Goal: Task Accomplishment & Management: Complete application form

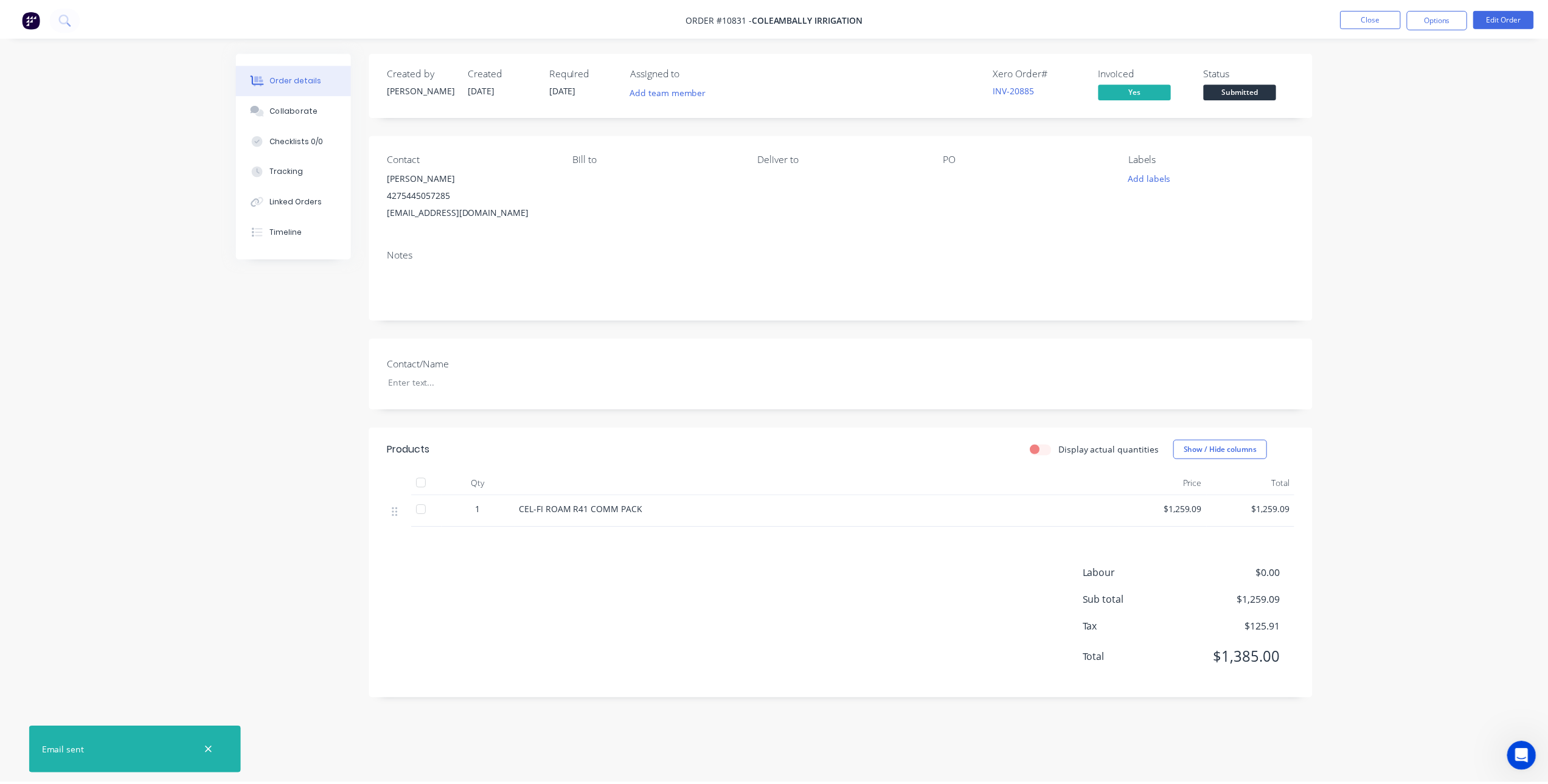
scroll to position [2, 0]
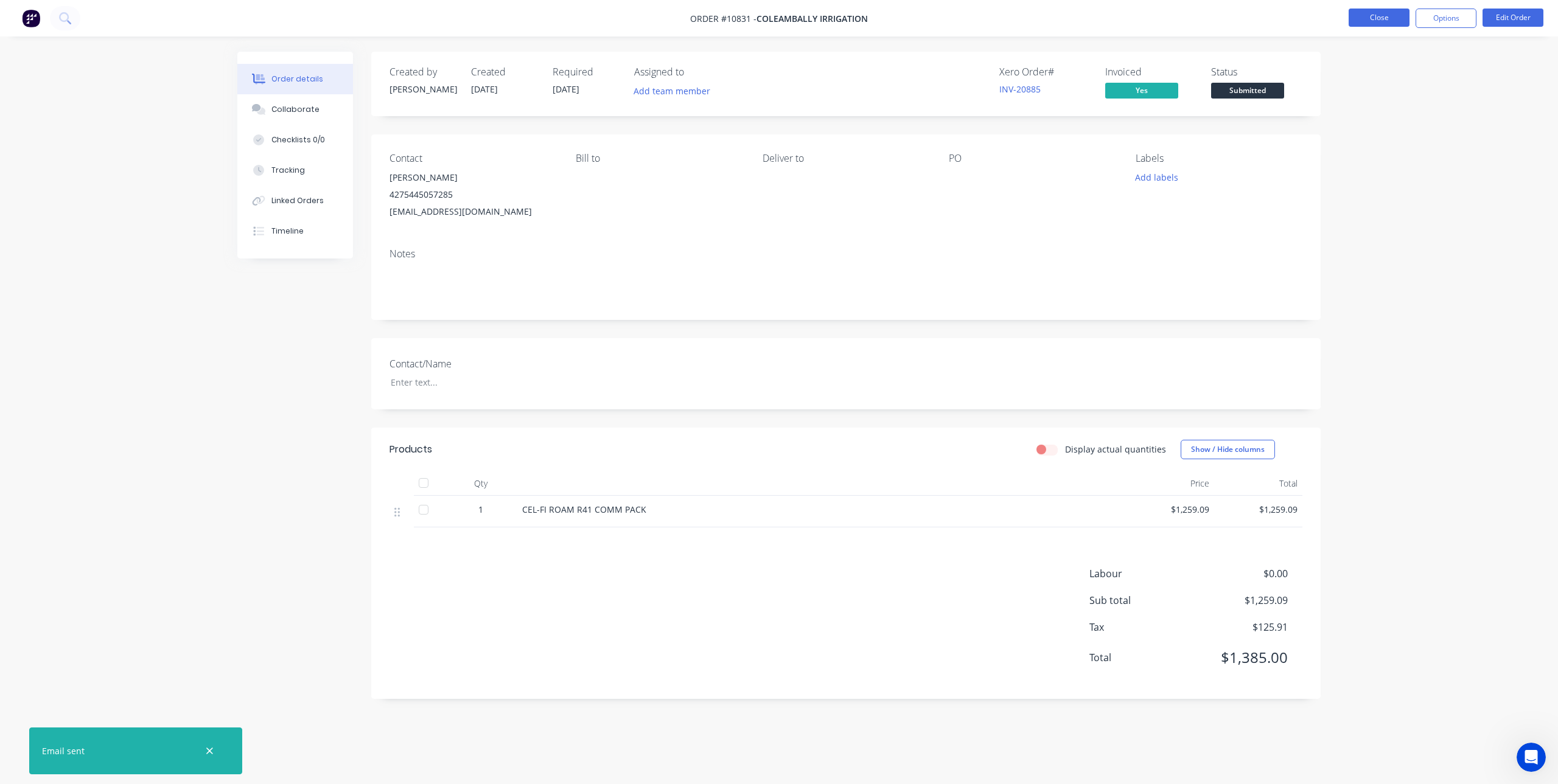
click at [1376, 9] on button "Close" at bounding box center [1379, 18] width 61 height 19
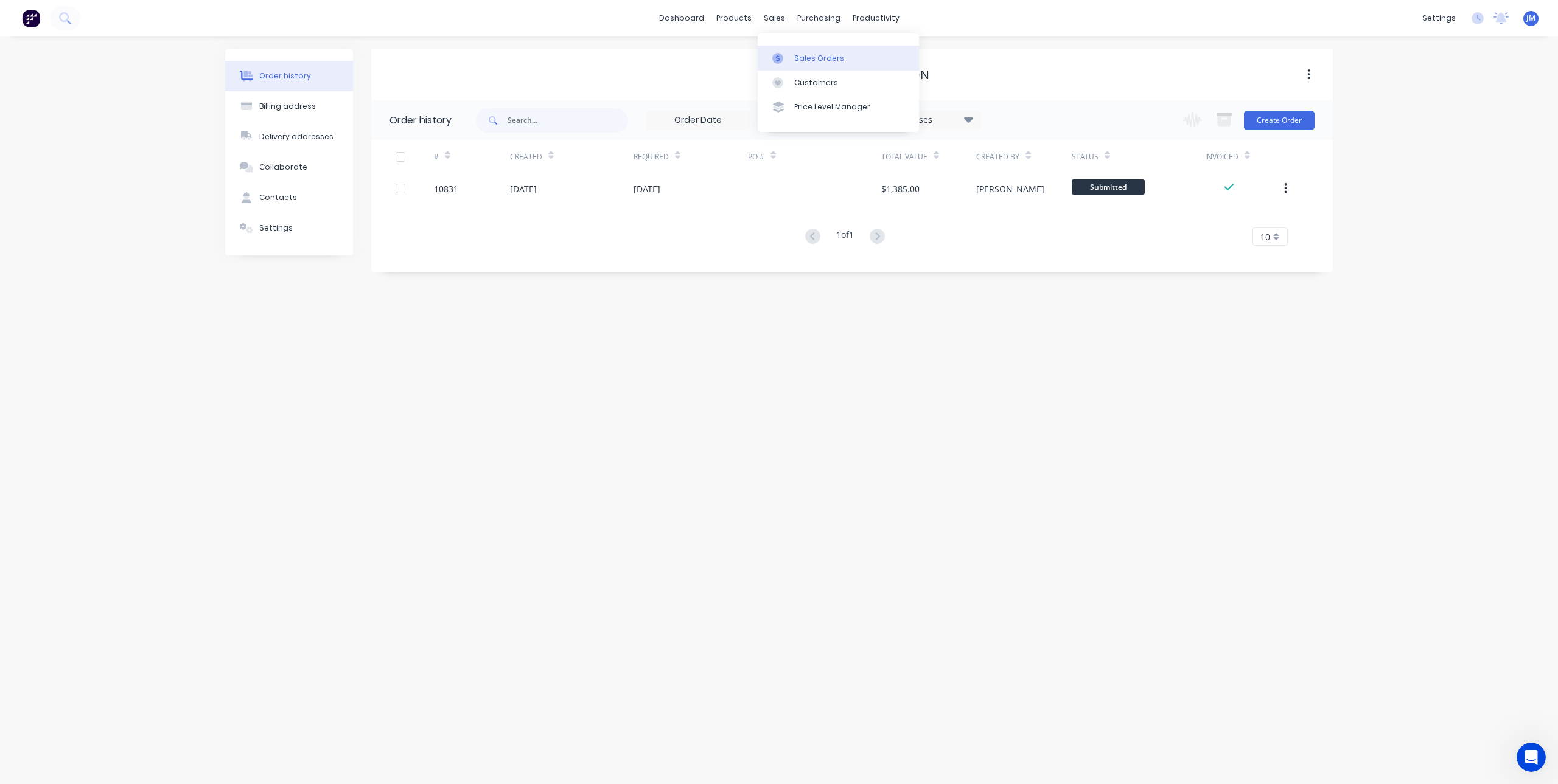
click at [783, 52] on link "Sales Orders" at bounding box center [838, 58] width 161 height 24
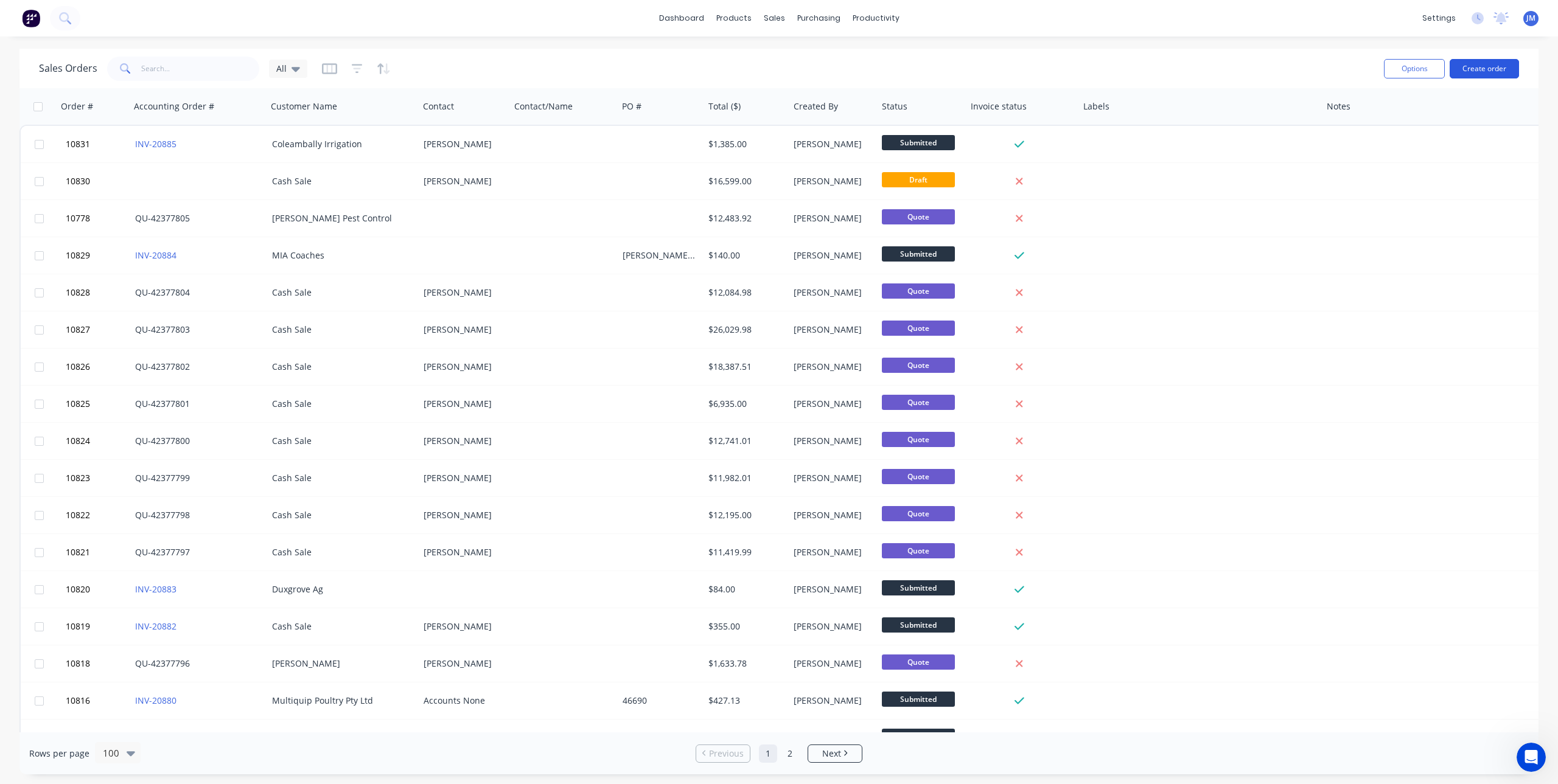
click at [1496, 73] on button "Create order" at bounding box center [1483, 69] width 70 height 20
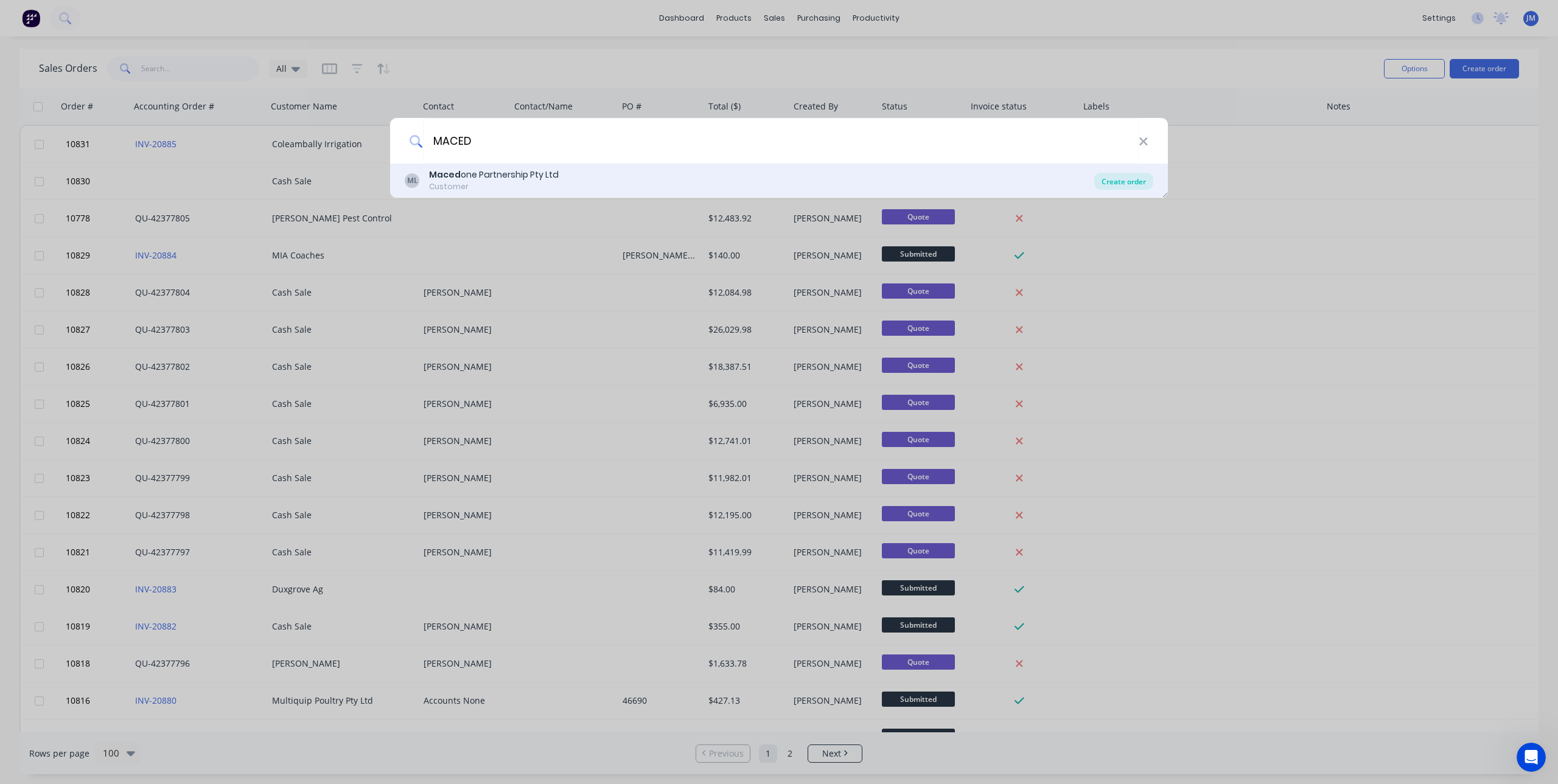
type input "MACED"
click at [1132, 183] on div "Create order" at bounding box center [1124, 180] width 59 height 17
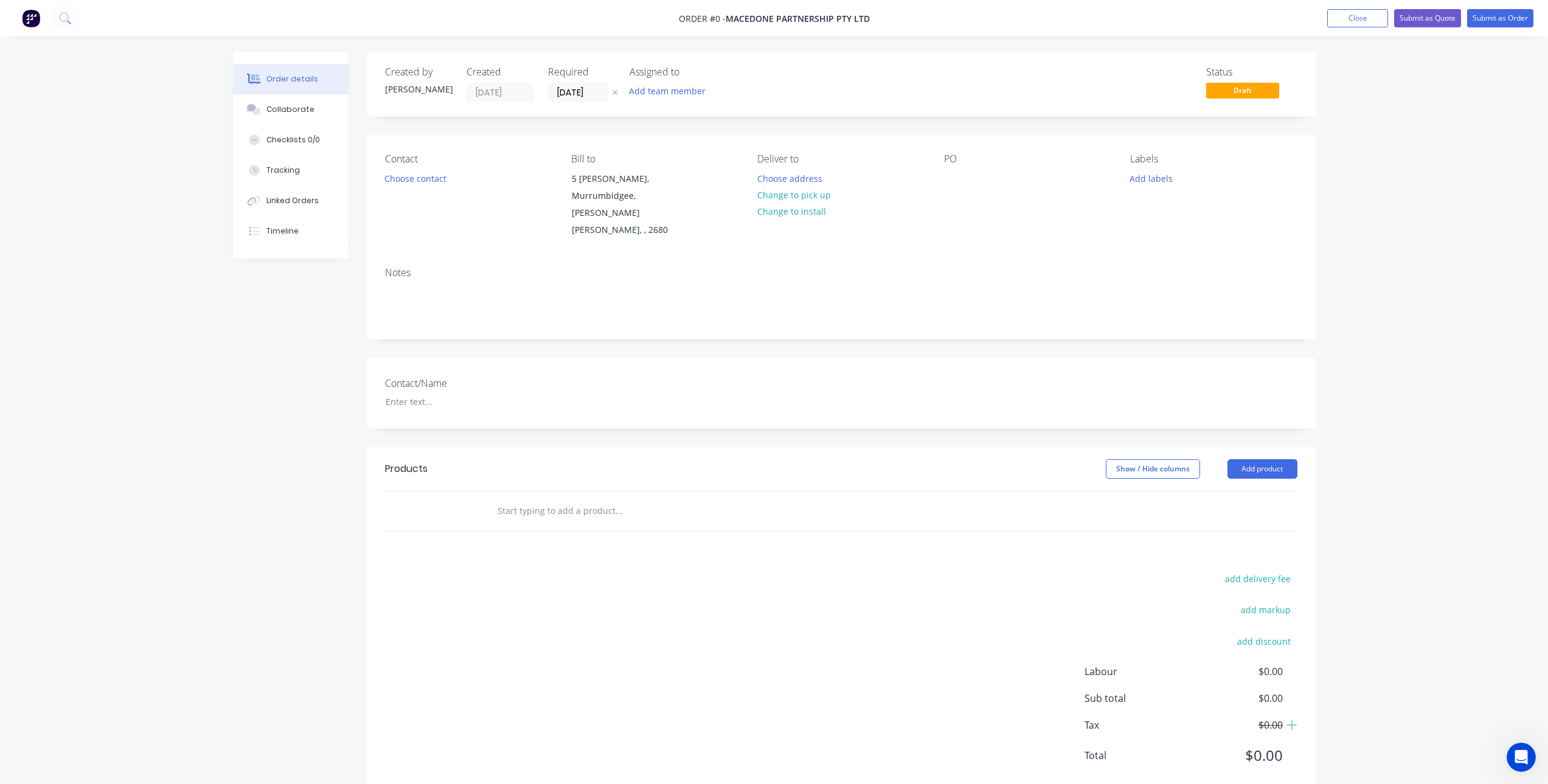
click at [547, 499] on input "text" at bounding box center [619, 511] width 243 height 24
type input "R"
type input "l"
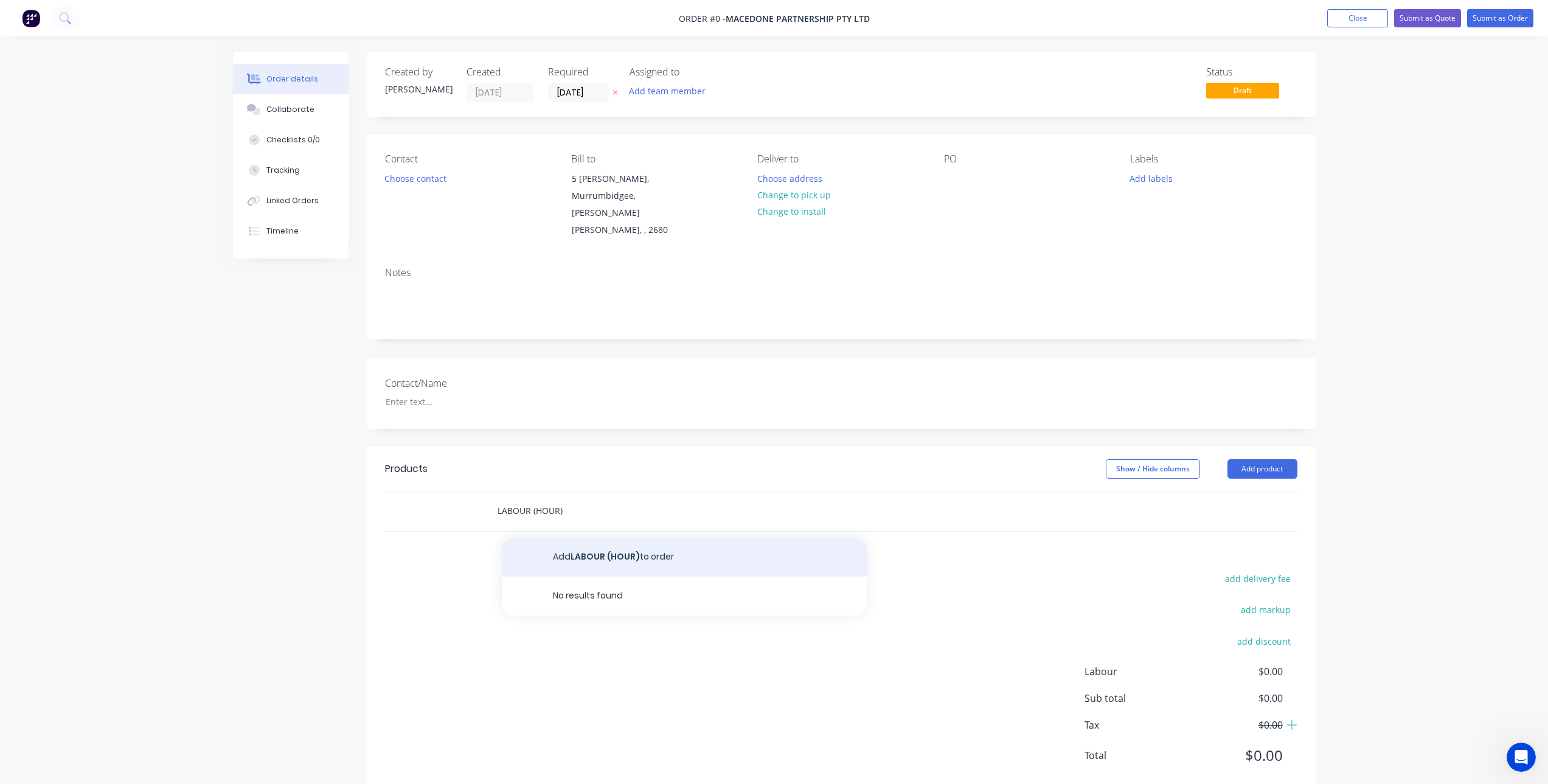
type input "LABOUR (HOUR)"
click at [586, 538] on button "Add LABOUR (HOUR) to order" at bounding box center [684, 558] width 365 height 39
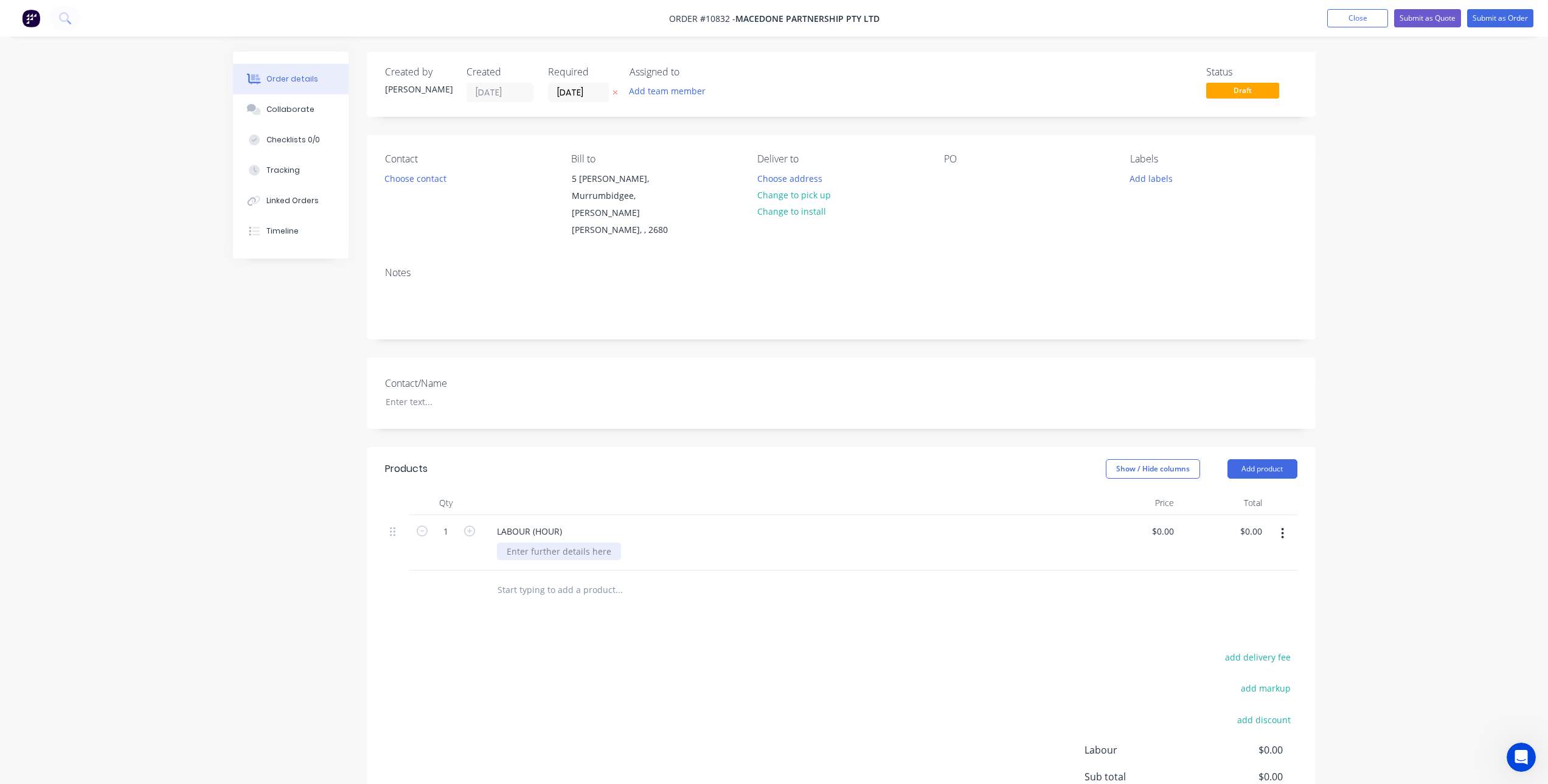
click at [546, 543] on div at bounding box center [559, 552] width 125 height 18
click at [476, 523] on button "button" at bounding box center [470, 529] width 16 height 13
type input "2"
click at [1155, 515] on div "0 0" at bounding box center [1135, 543] width 88 height 55
type input "$120.00"
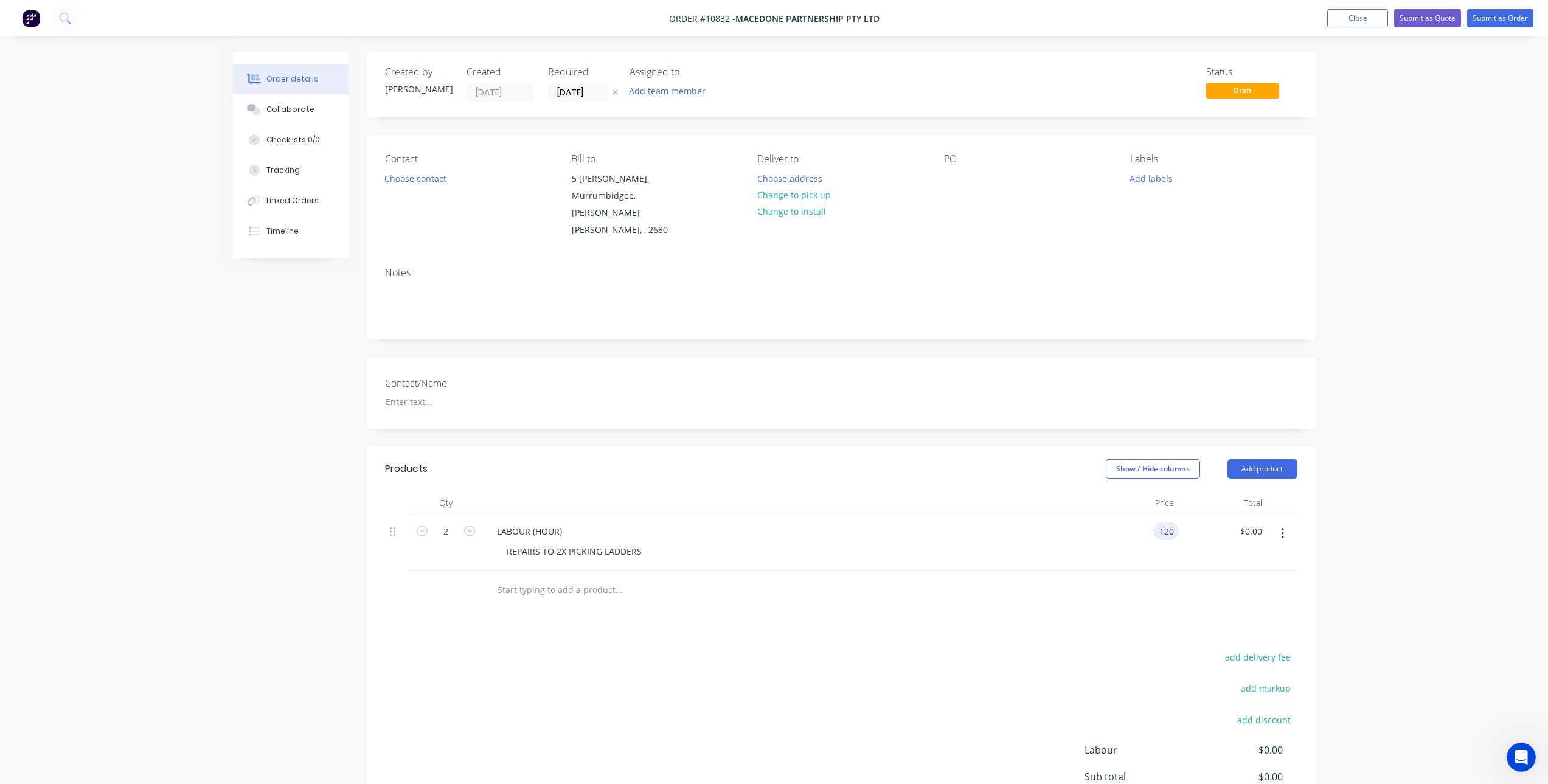
type input "$240.00"
click at [983, 649] on div "add delivery fee add markup add discount Labour $0.00 Sub total $0.00 Tax $0.00…" at bounding box center [841, 753] width 913 height 208
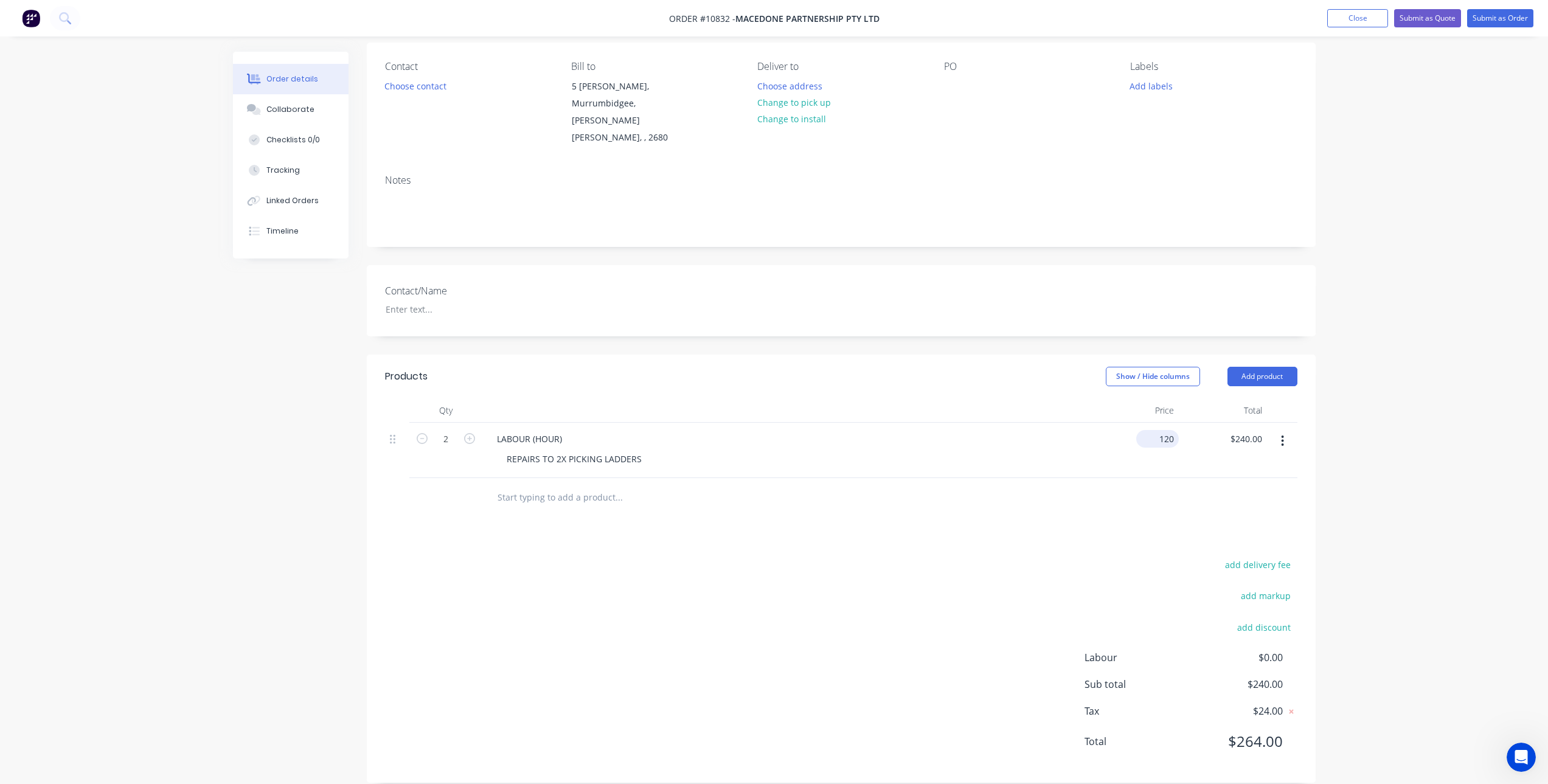
click at [1166, 430] on input "120" at bounding box center [1160, 439] width 37 height 18
click at [1166, 430] on input "120" at bounding box center [1169, 439] width 21 height 18
type input "$109.09"
type input "$218.18"
click at [1169, 483] on div at bounding box center [841, 498] width 913 height 39
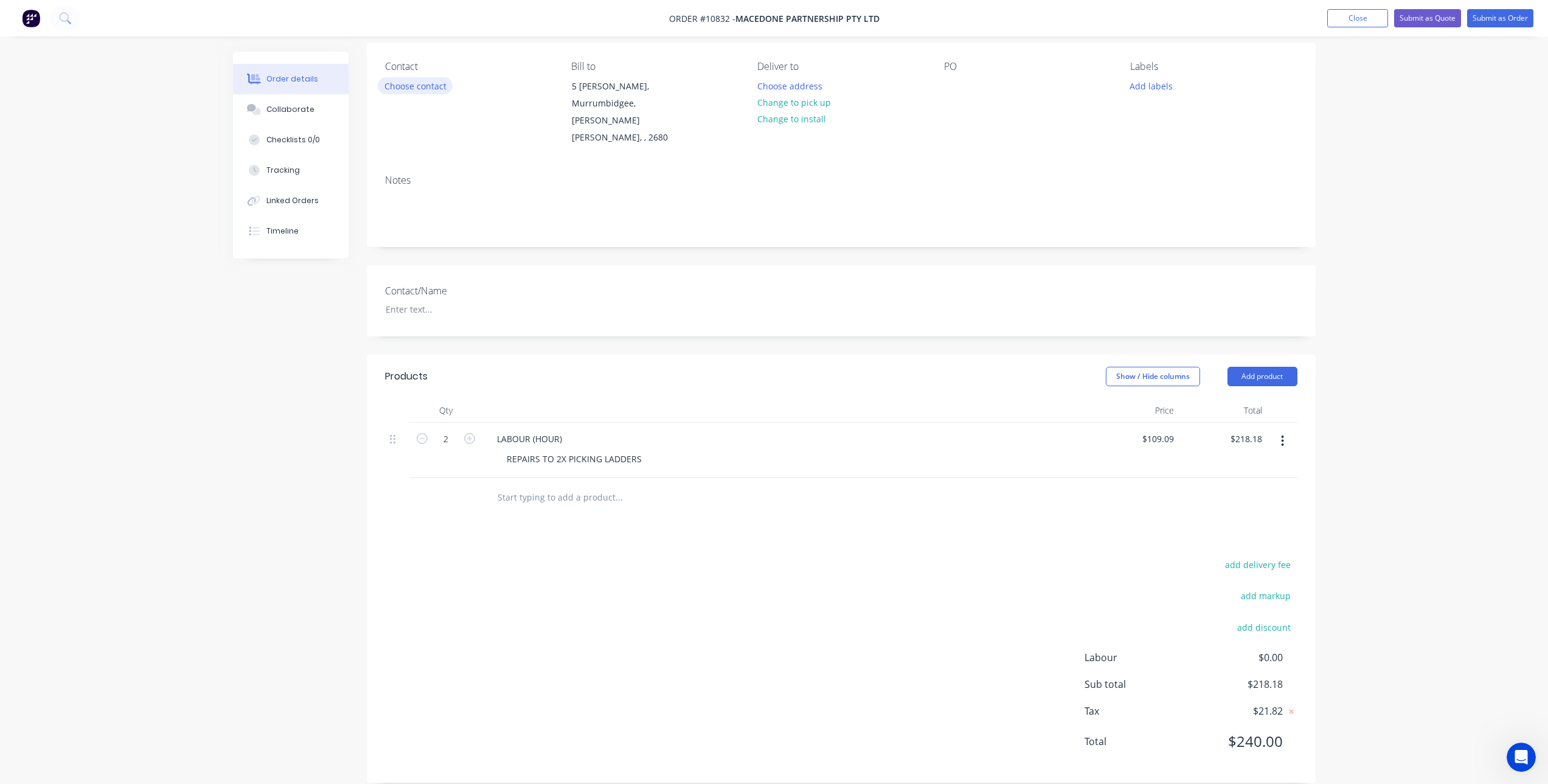
click at [421, 90] on button "Choose contact" at bounding box center [415, 85] width 75 height 17
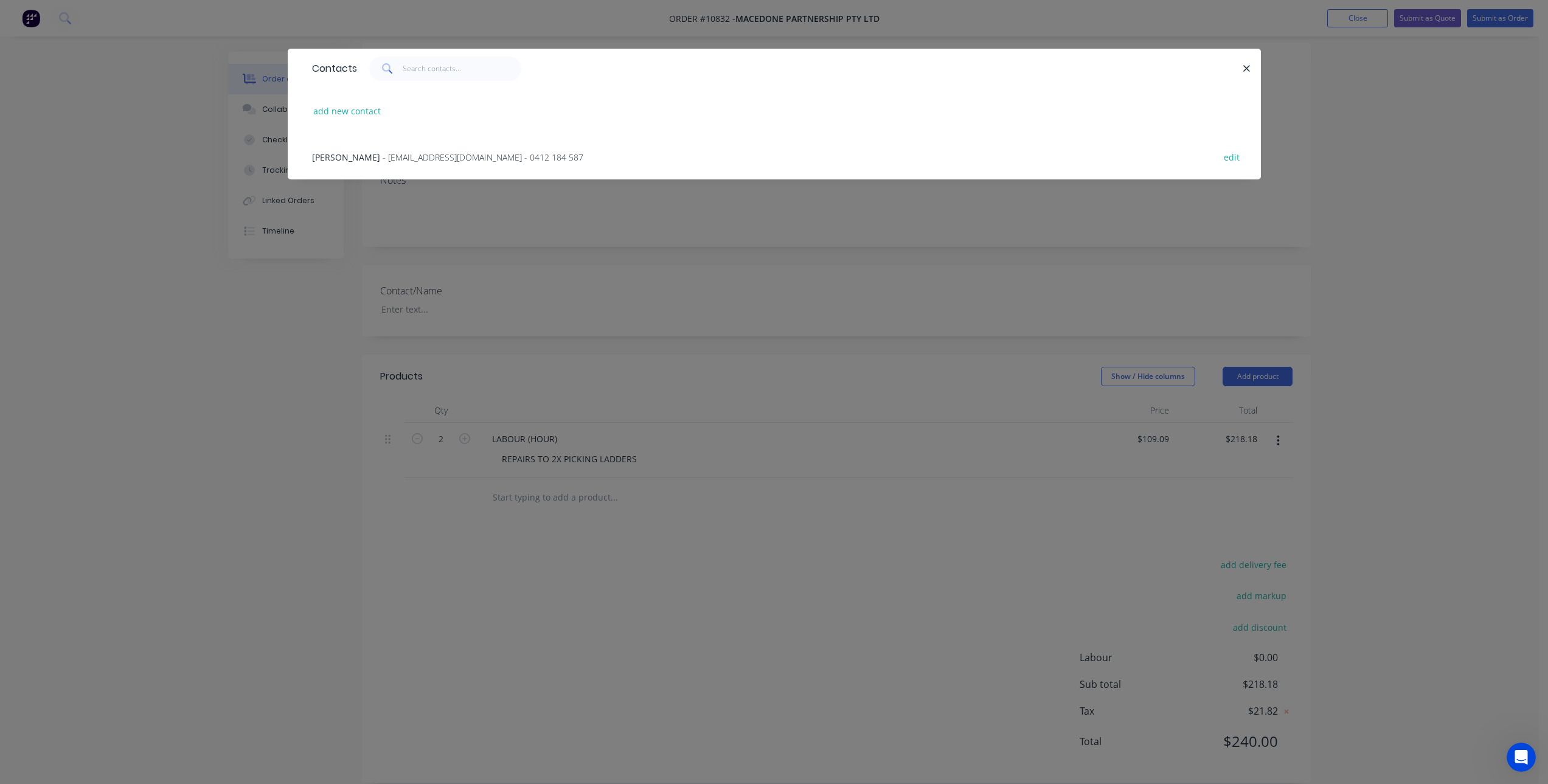
click at [367, 156] on span "[PERSON_NAME]" at bounding box center [346, 158] width 69 height 12
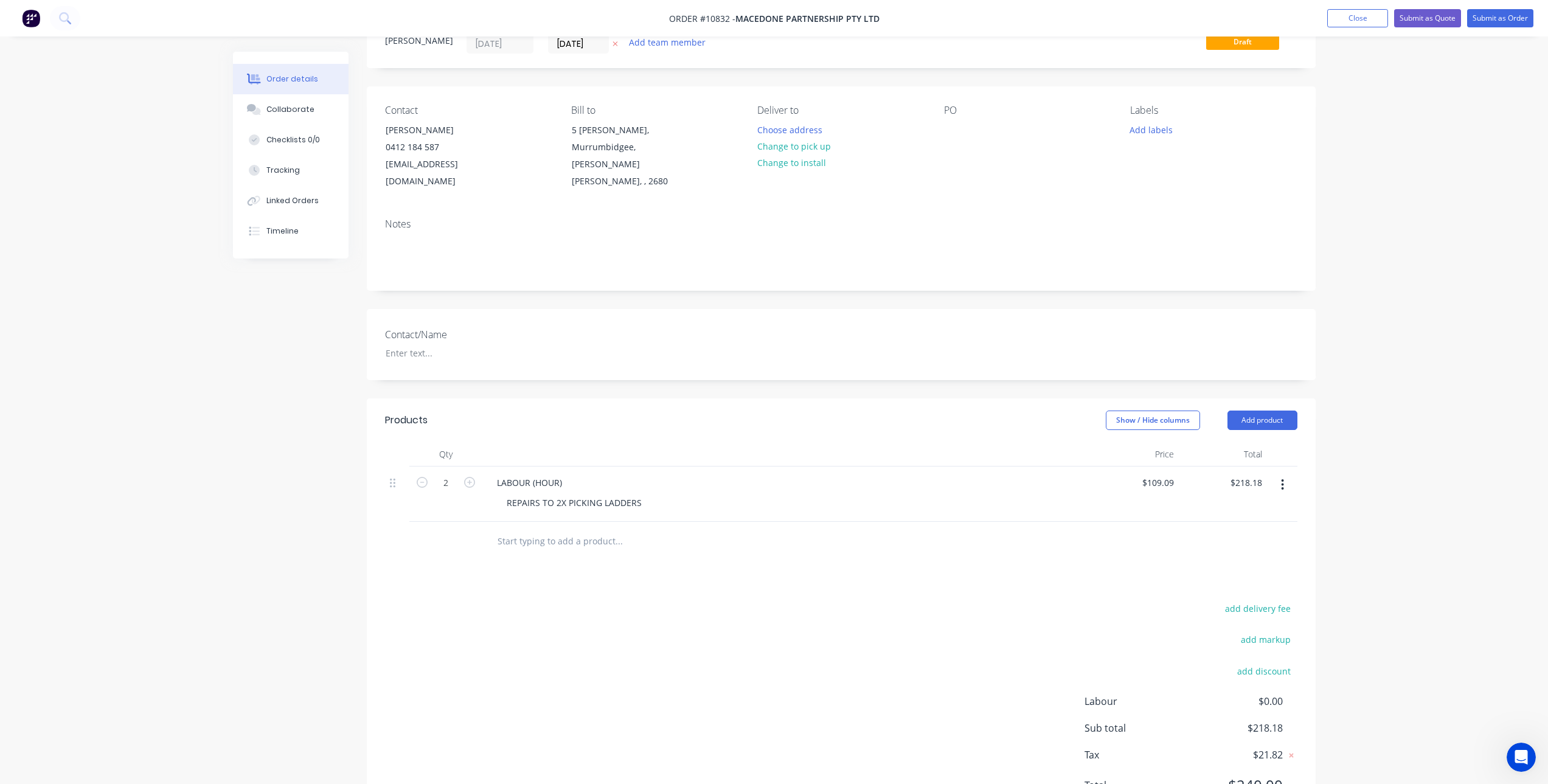
scroll to position [0, 0]
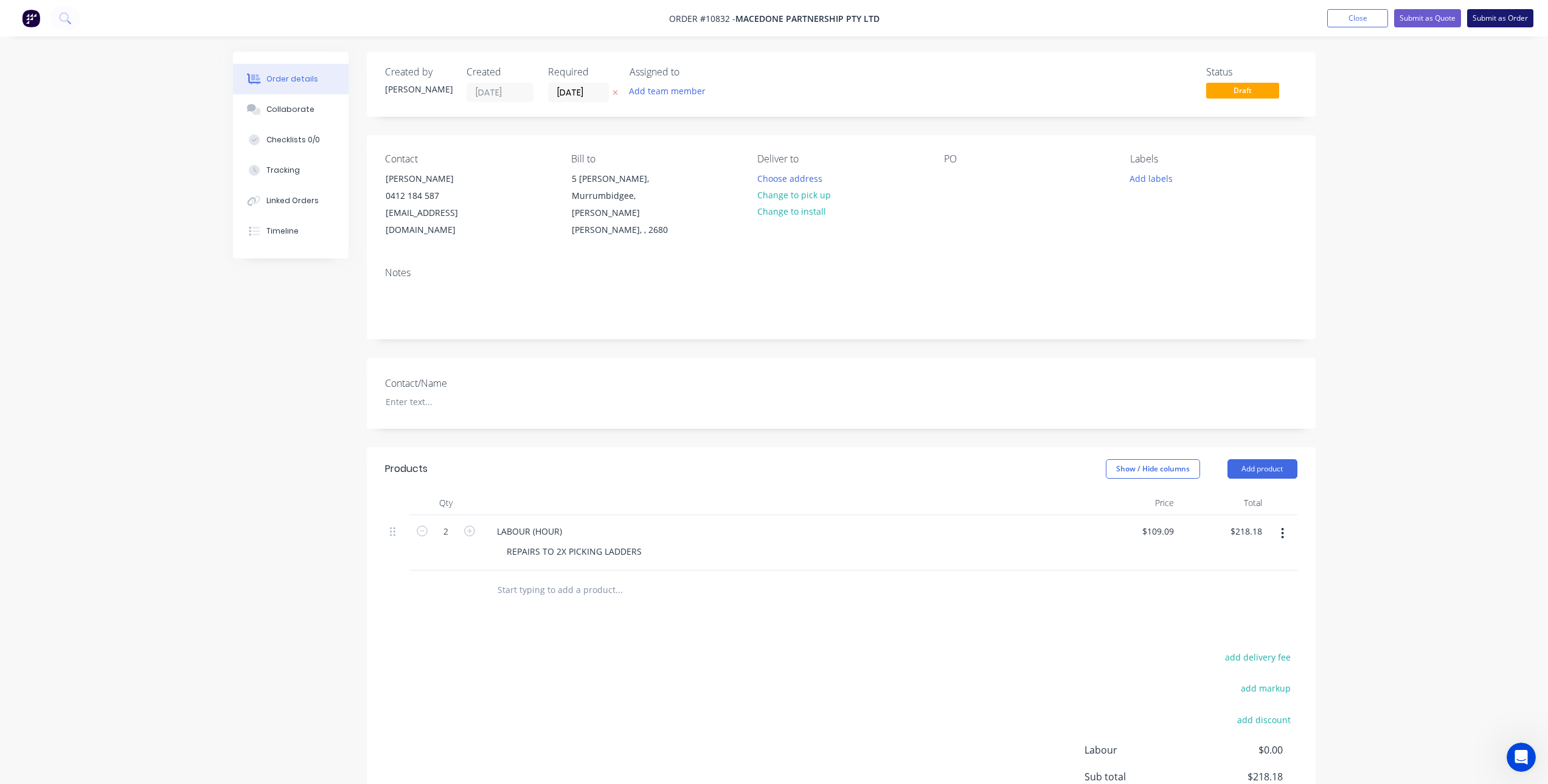
click at [1494, 21] on button "Submit as Order" at bounding box center [1501, 18] width 67 height 19
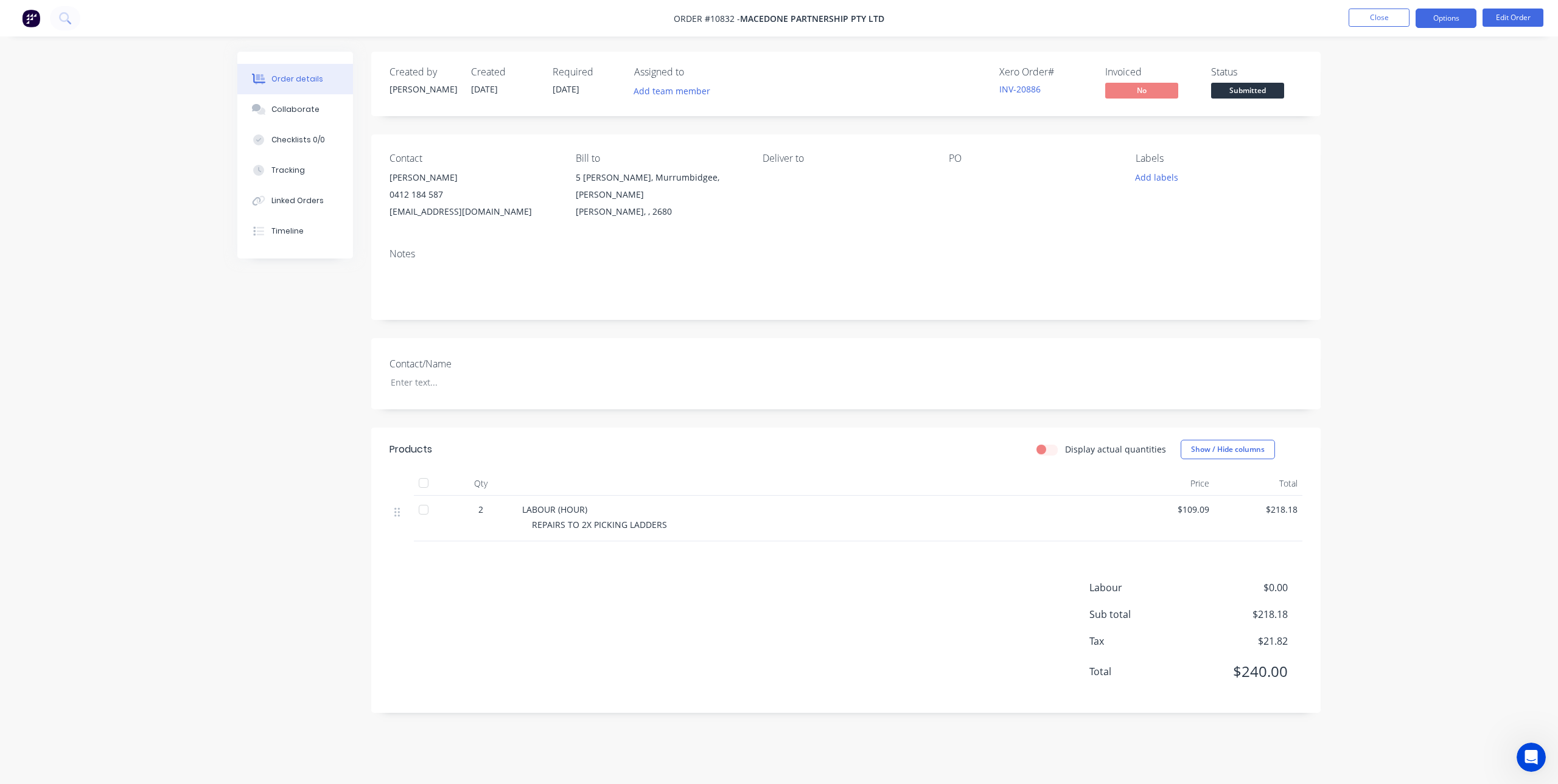
click at [1463, 20] on button "Options" at bounding box center [1445, 19] width 61 height 20
click at [1374, 68] on div "Invoice" at bounding box center [1409, 74] width 112 height 18
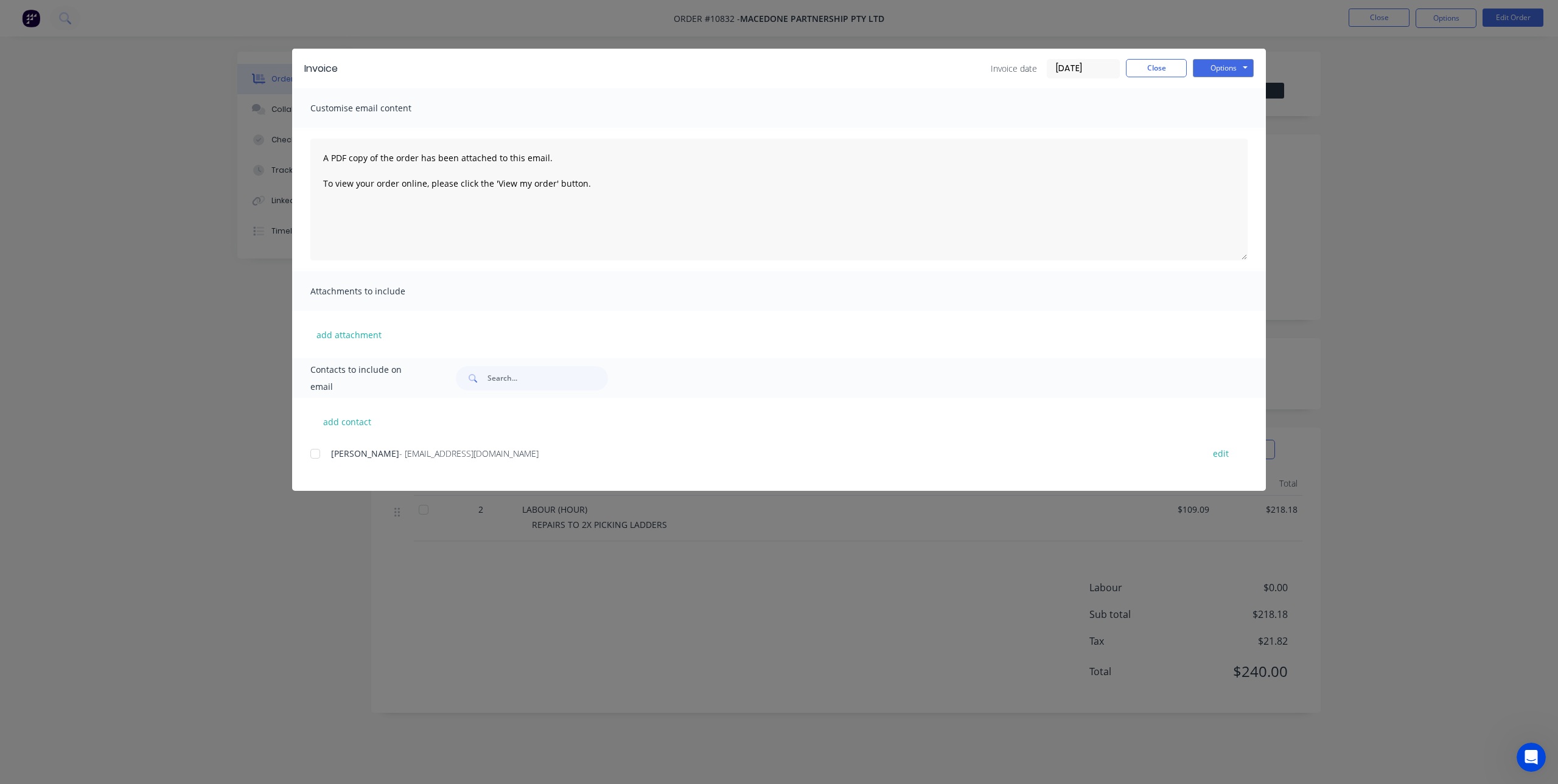
click at [316, 453] on div at bounding box center [315, 454] width 25 height 24
click at [1226, 60] on button "Options" at bounding box center [1223, 68] width 61 height 19
click at [1241, 125] on button "Email" at bounding box center [1231, 129] width 77 height 20
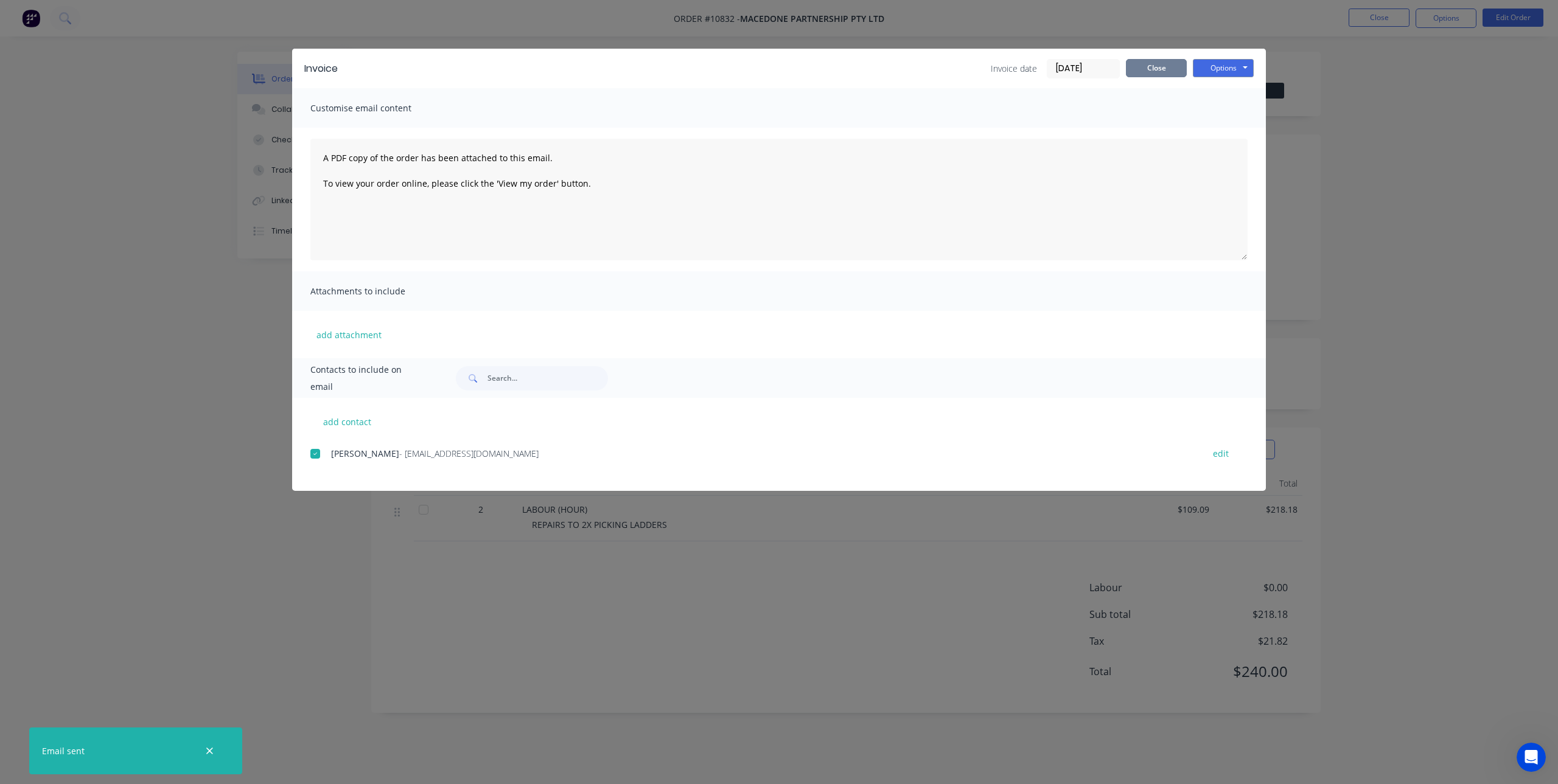
click at [1154, 64] on button "Close" at bounding box center [1156, 68] width 61 height 19
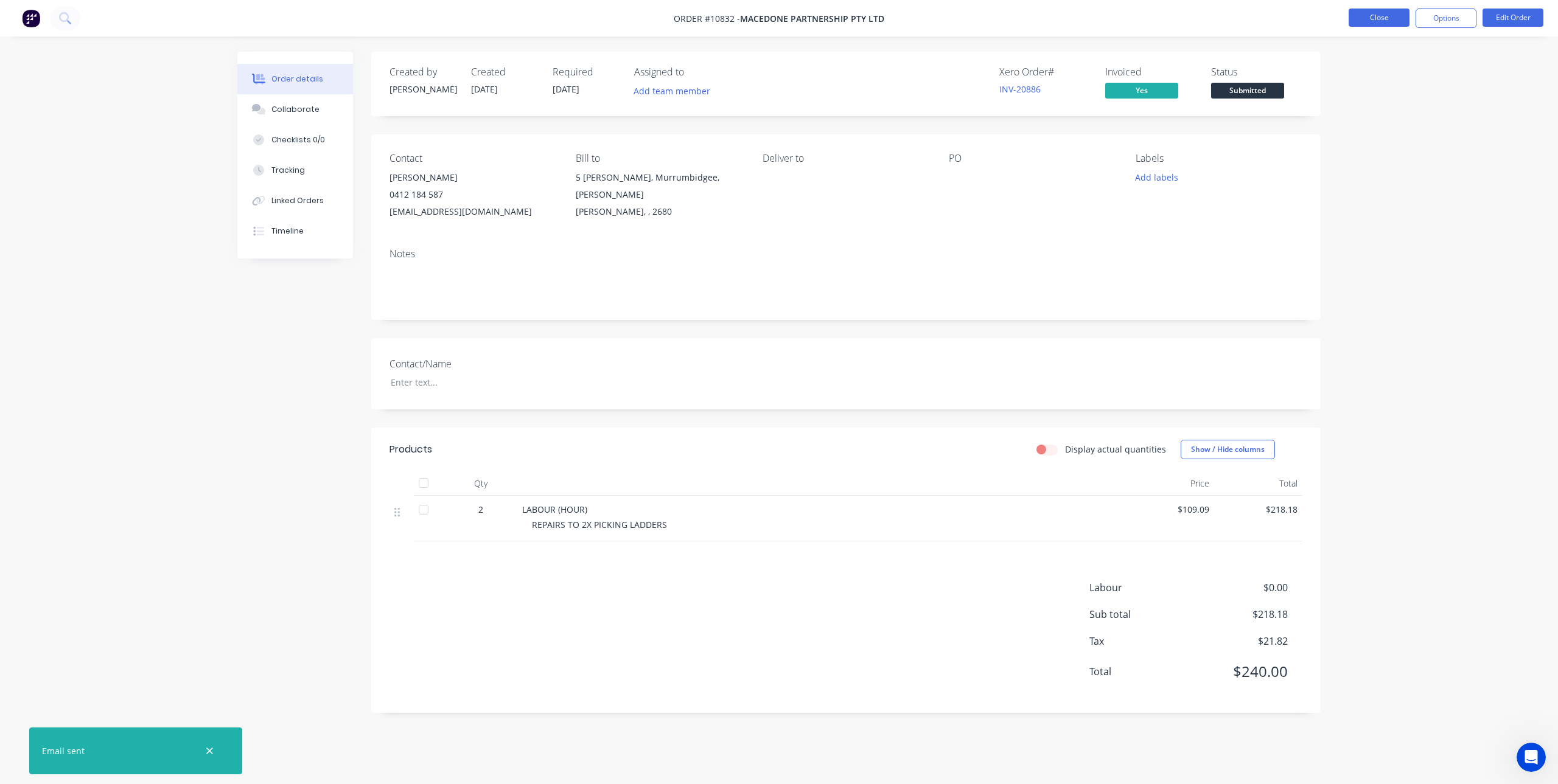
click at [1382, 17] on button "Close" at bounding box center [1379, 18] width 61 height 19
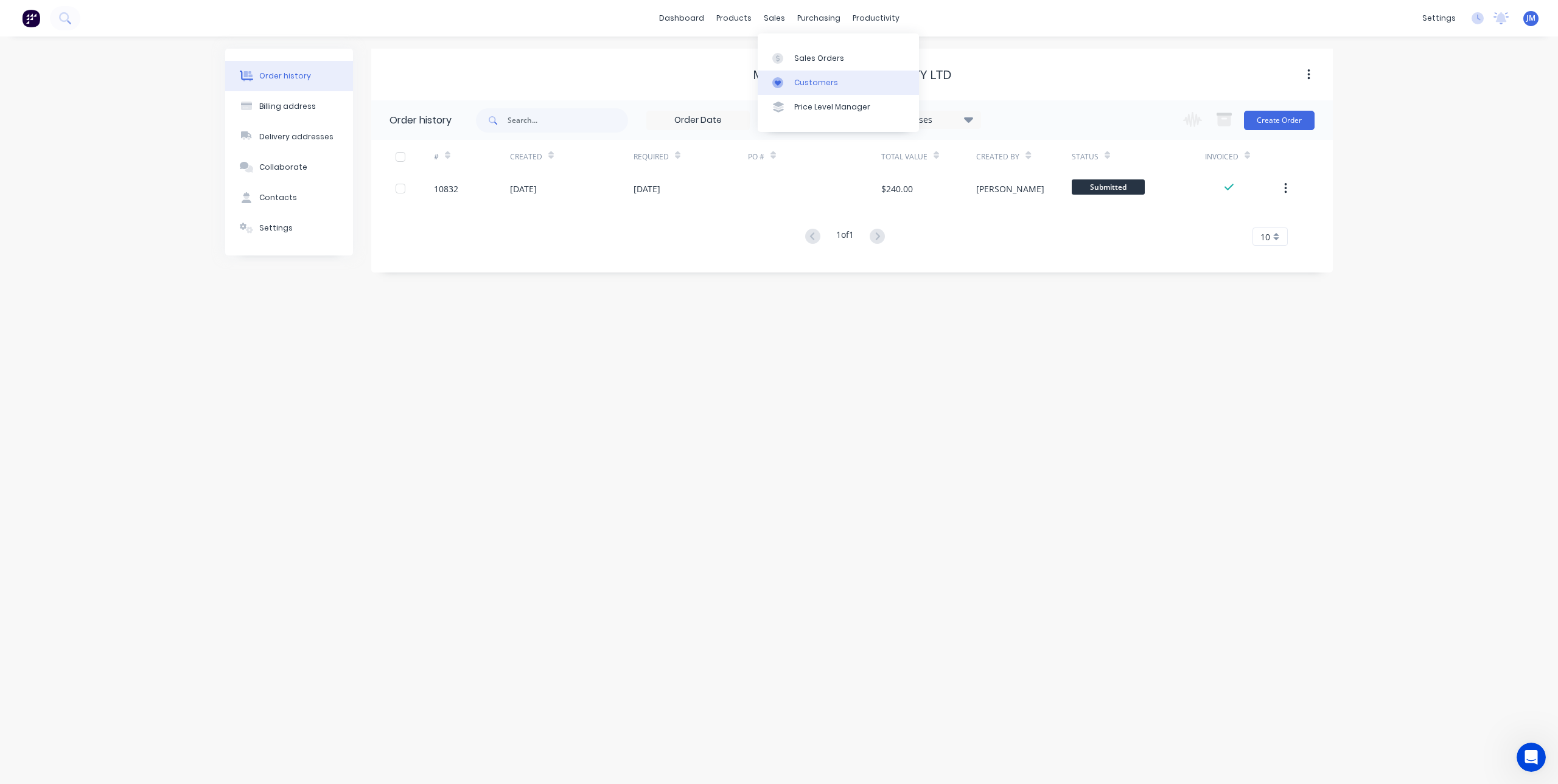
click at [798, 77] on div "Customers" at bounding box center [816, 82] width 44 height 11
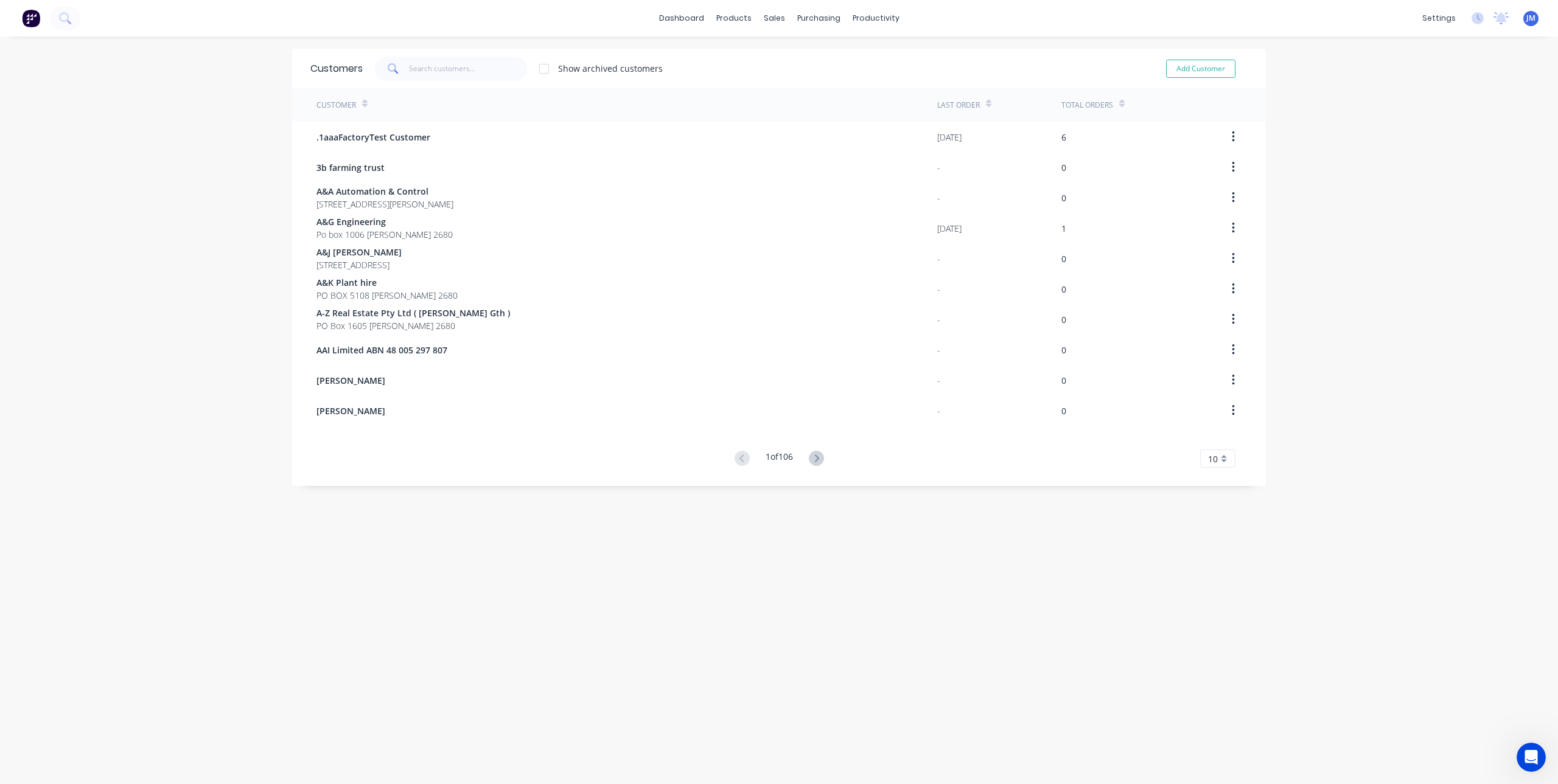
click at [450, 107] on div "Customer" at bounding box center [627, 105] width 621 height 33
click at [445, 65] on input "text" at bounding box center [468, 69] width 119 height 24
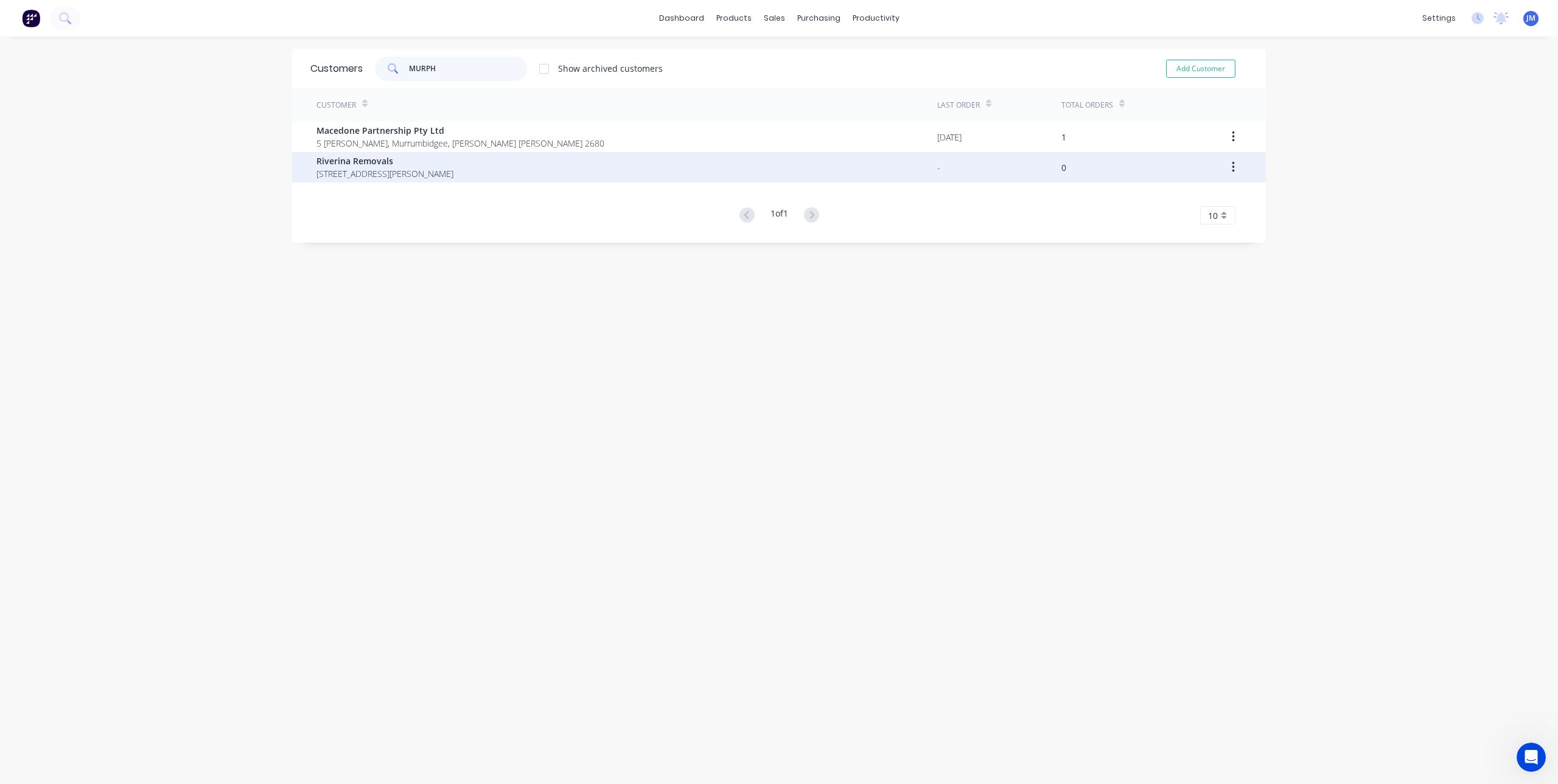
type input "MURPH"
click at [354, 168] on span "[STREET_ADDRESS][PERSON_NAME]" at bounding box center [385, 173] width 137 height 13
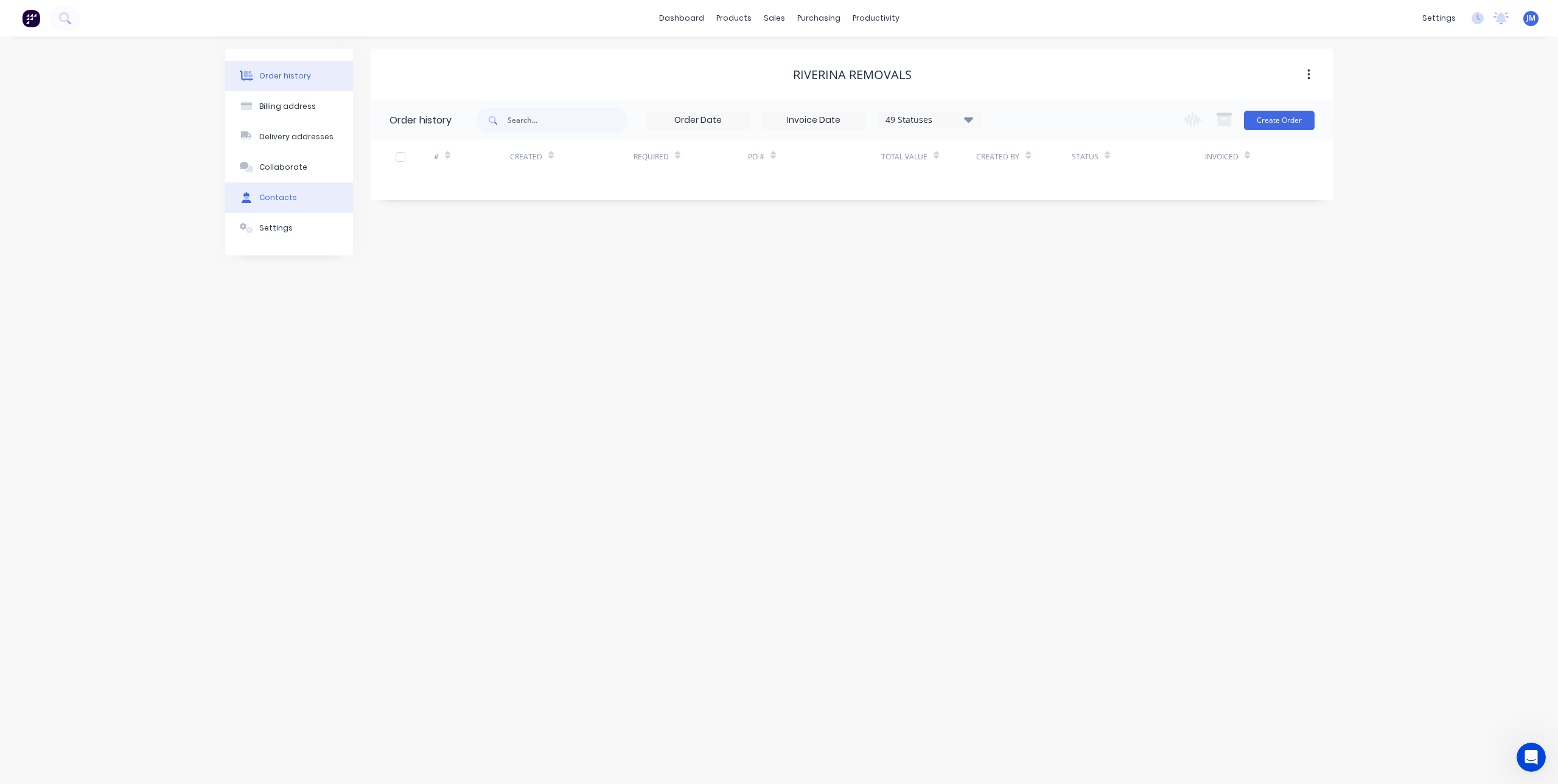
click at [291, 202] on div "Contacts" at bounding box center [277, 197] width 37 height 11
click at [291, 74] on div "Order history" at bounding box center [284, 75] width 52 height 11
click at [290, 107] on div "Billing address" at bounding box center [287, 106] width 57 height 11
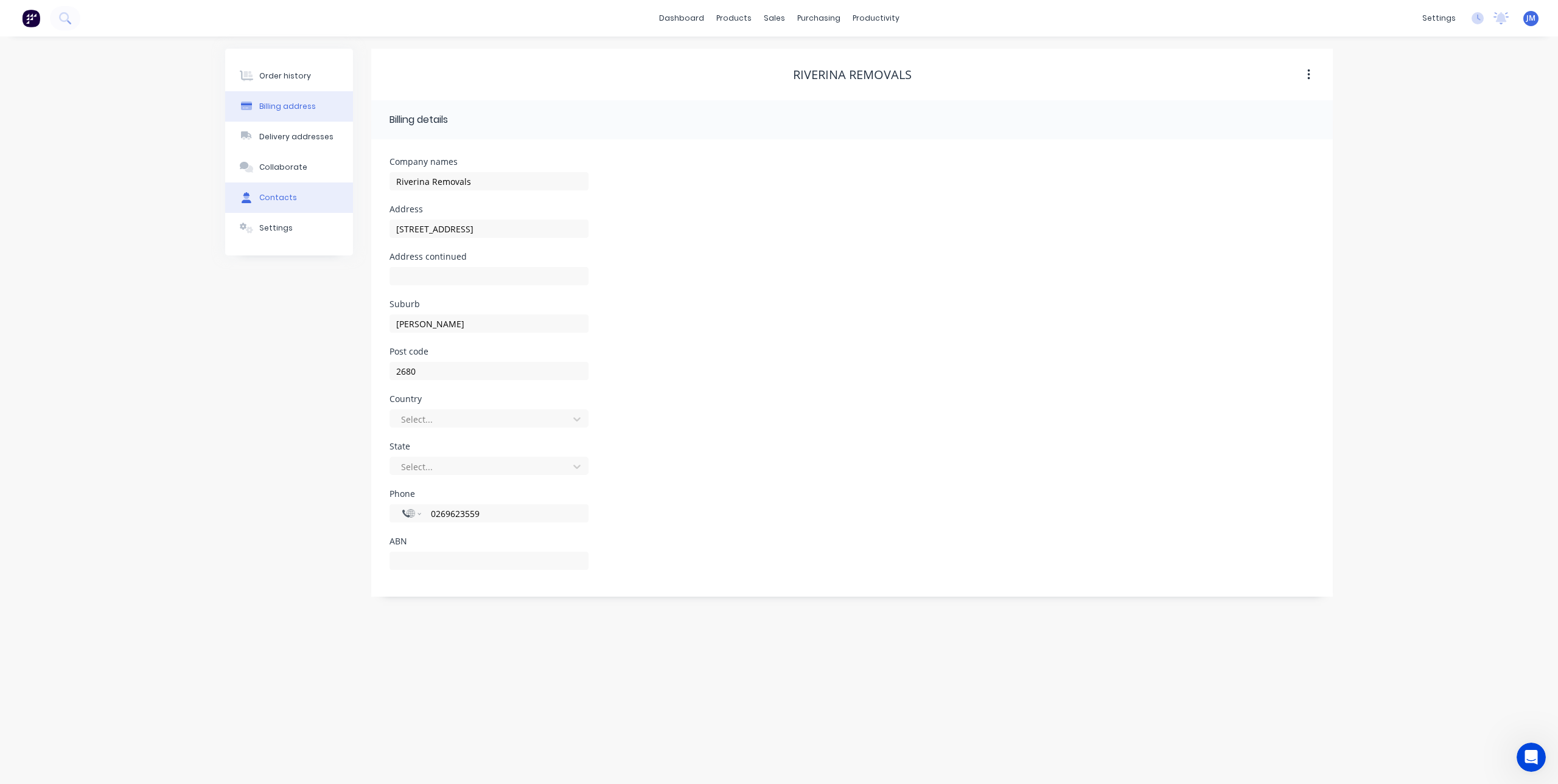
click at [277, 198] on div "Contacts" at bounding box center [277, 197] width 37 height 11
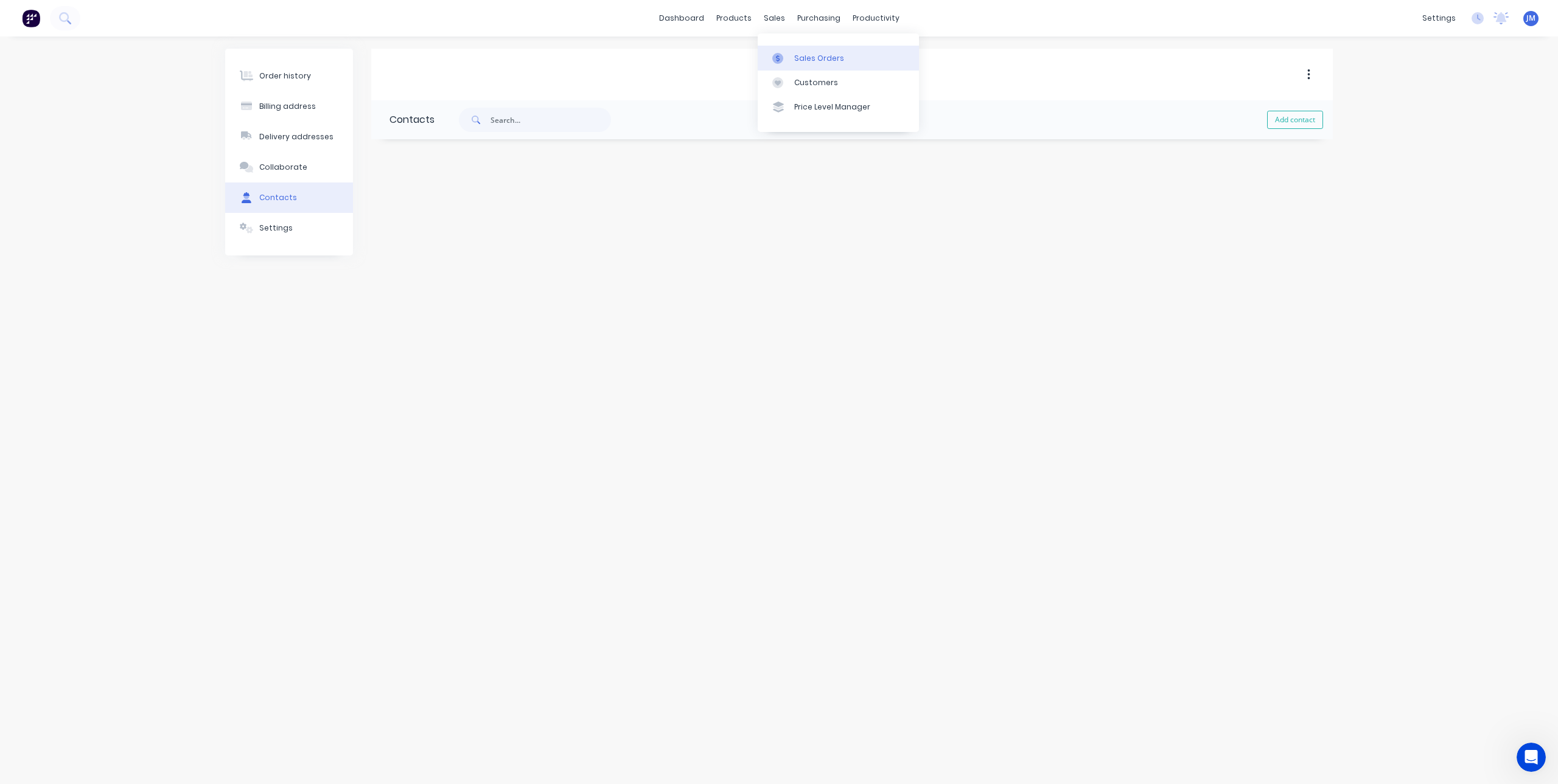
click at [790, 62] on div at bounding box center [781, 58] width 19 height 11
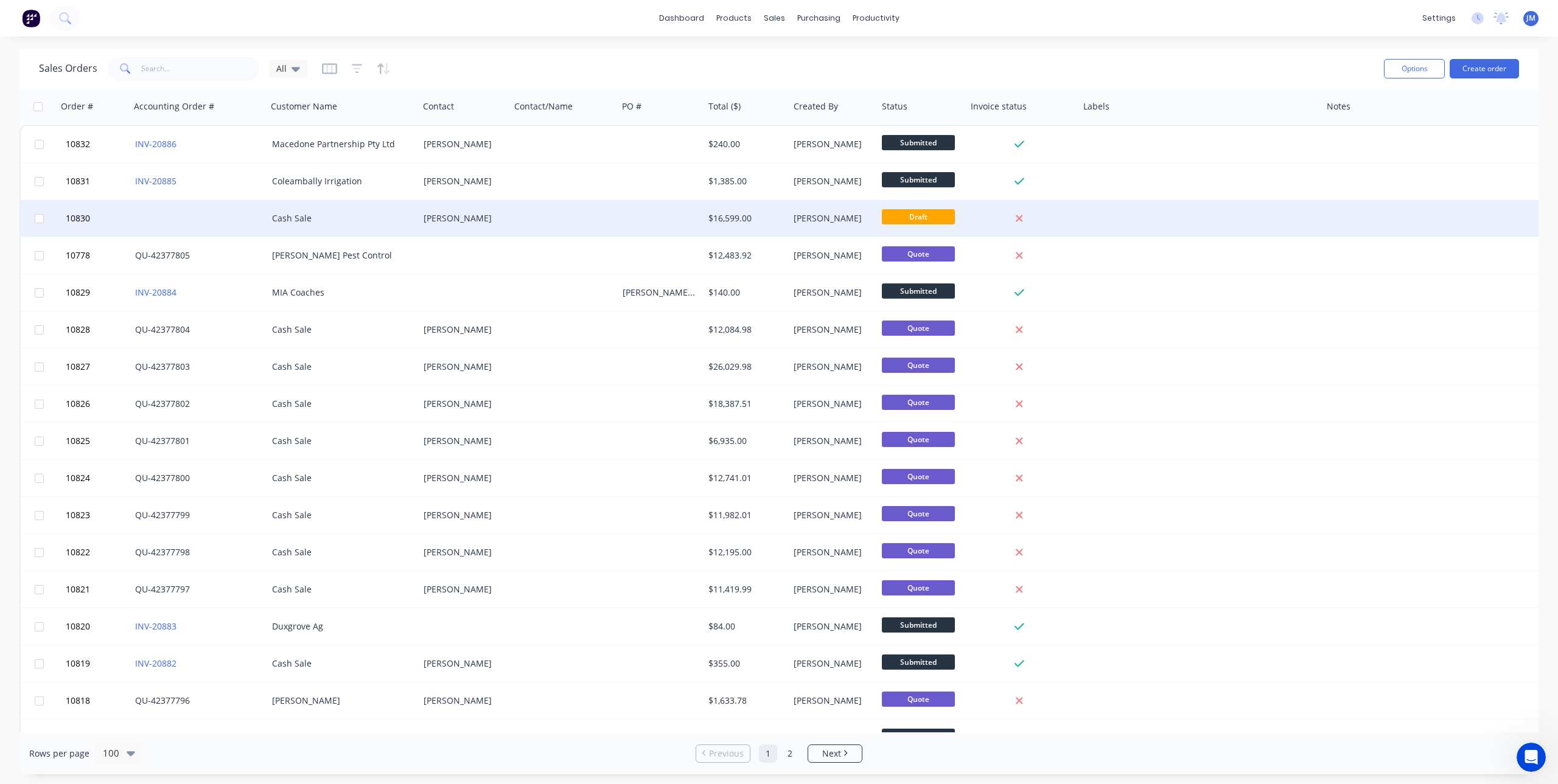
click at [453, 218] on div "[PERSON_NAME]" at bounding box center [462, 219] width 77 height 12
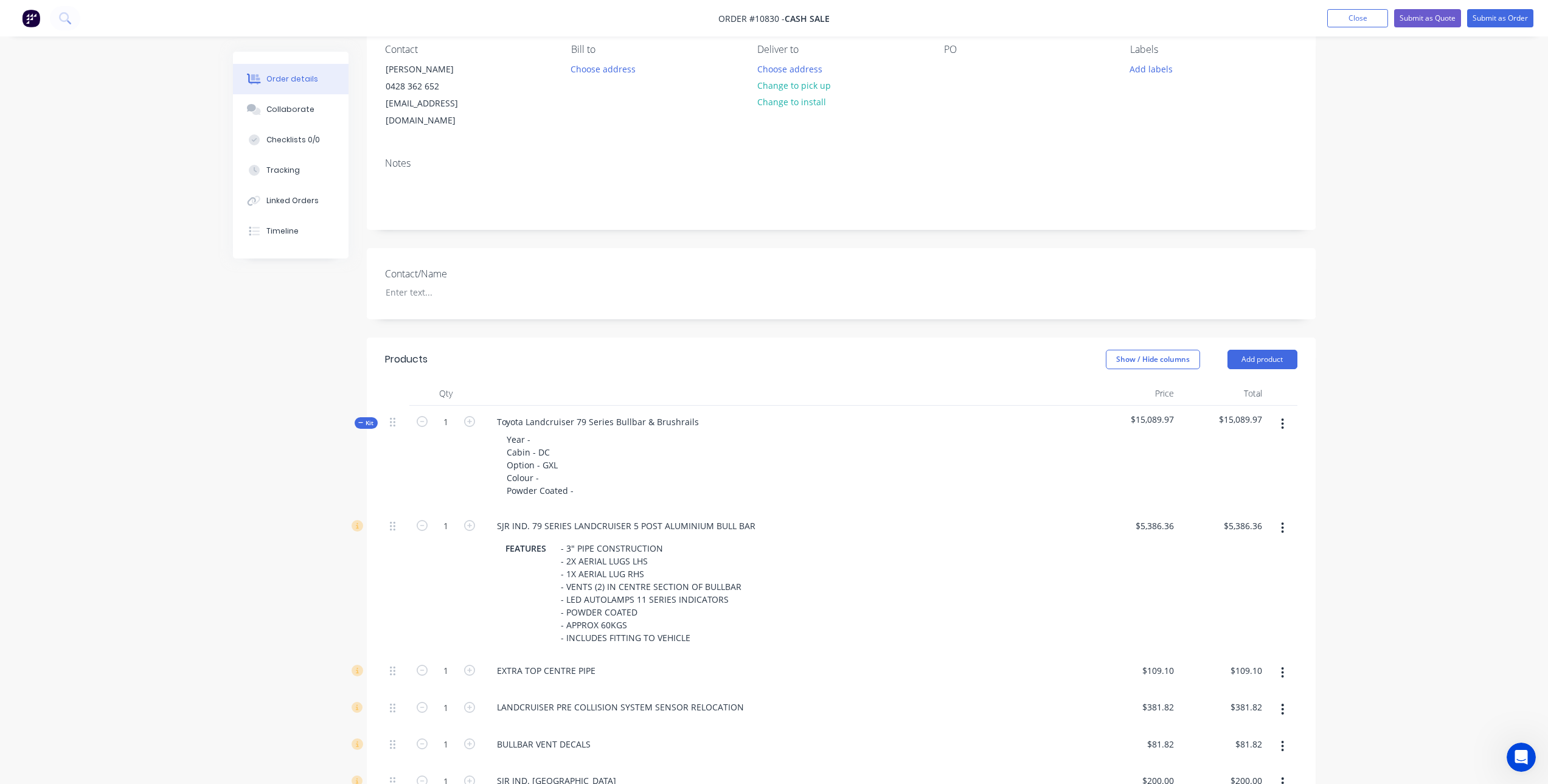
scroll to position [122, 0]
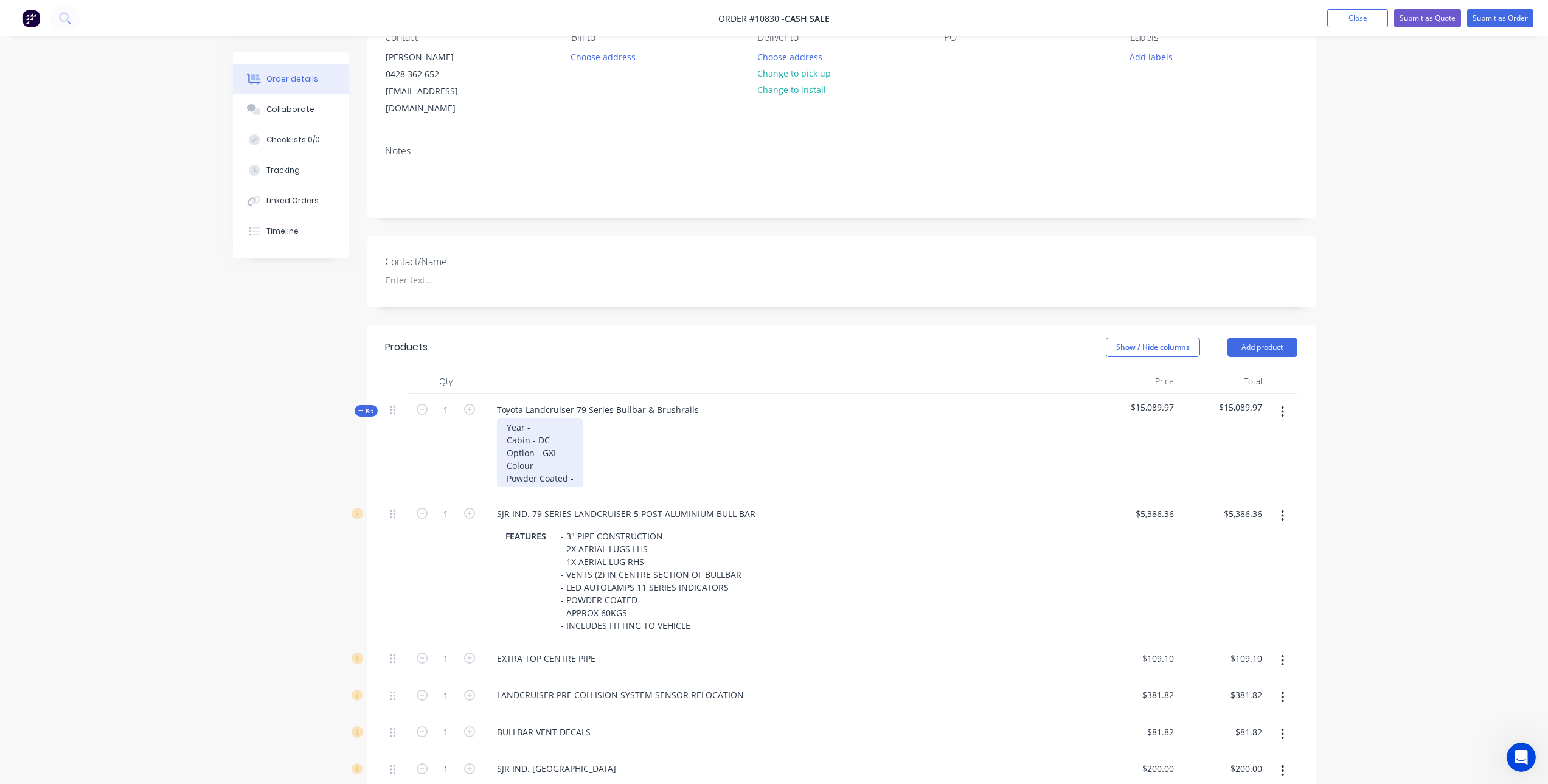
click at [546, 418] on div "Year - Cabin - DC Option - GXL Colour - Powder Coated -" at bounding box center [540, 453] width 86 height 69
click at [563, 451] on div "Year - 04/2025 Cabin - DC Option - GXL Colour - Powder Coated -" at bounding box center [540, 453] width 86 height 69
click at [582, 467] on div "Year - 04/2025 Cabin - DC Option - GXL Colour - Silver Powder Coated -" at bounding box center [540, 453] width 86 height 69
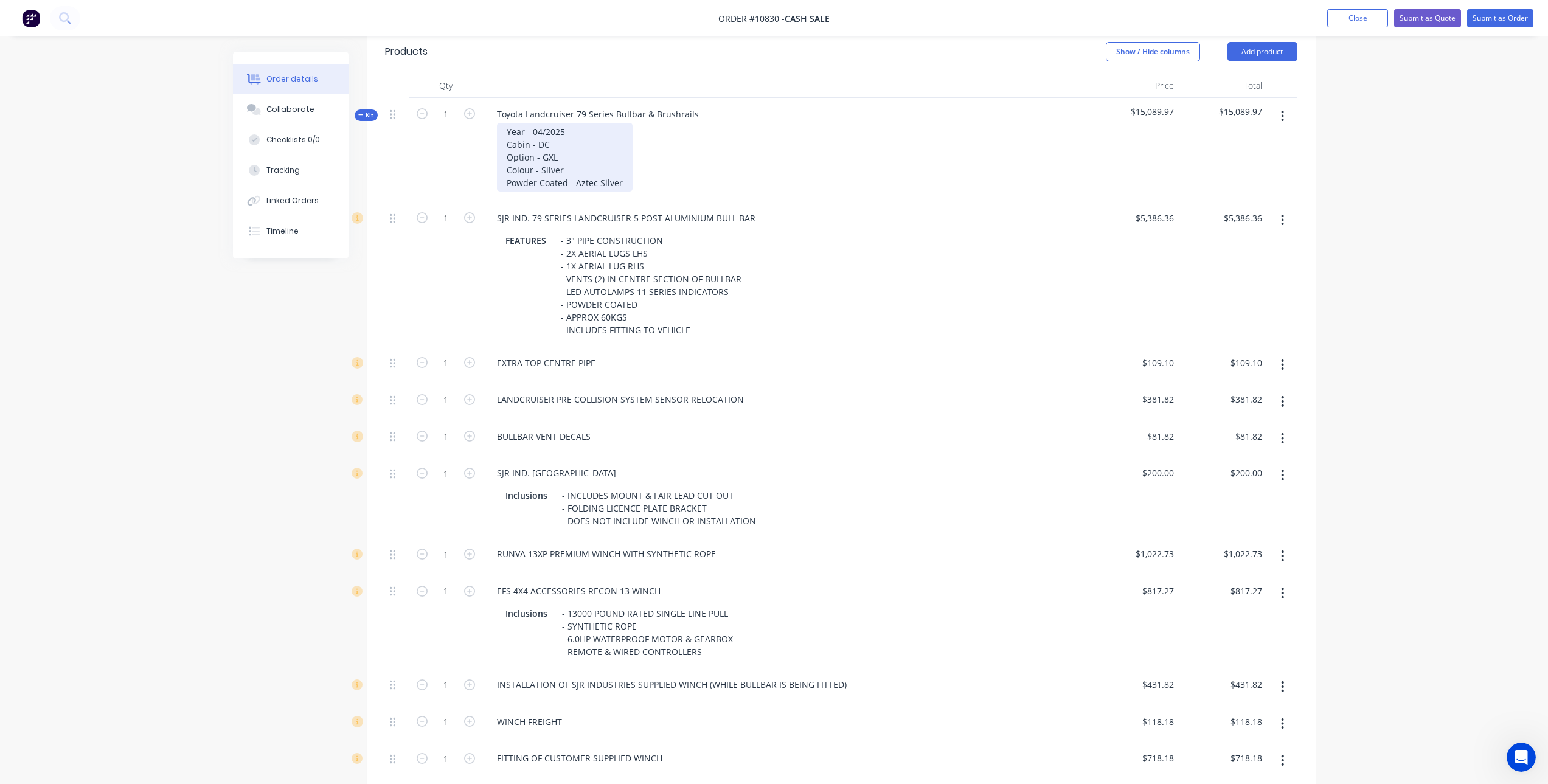
scroll to position [425, 0]
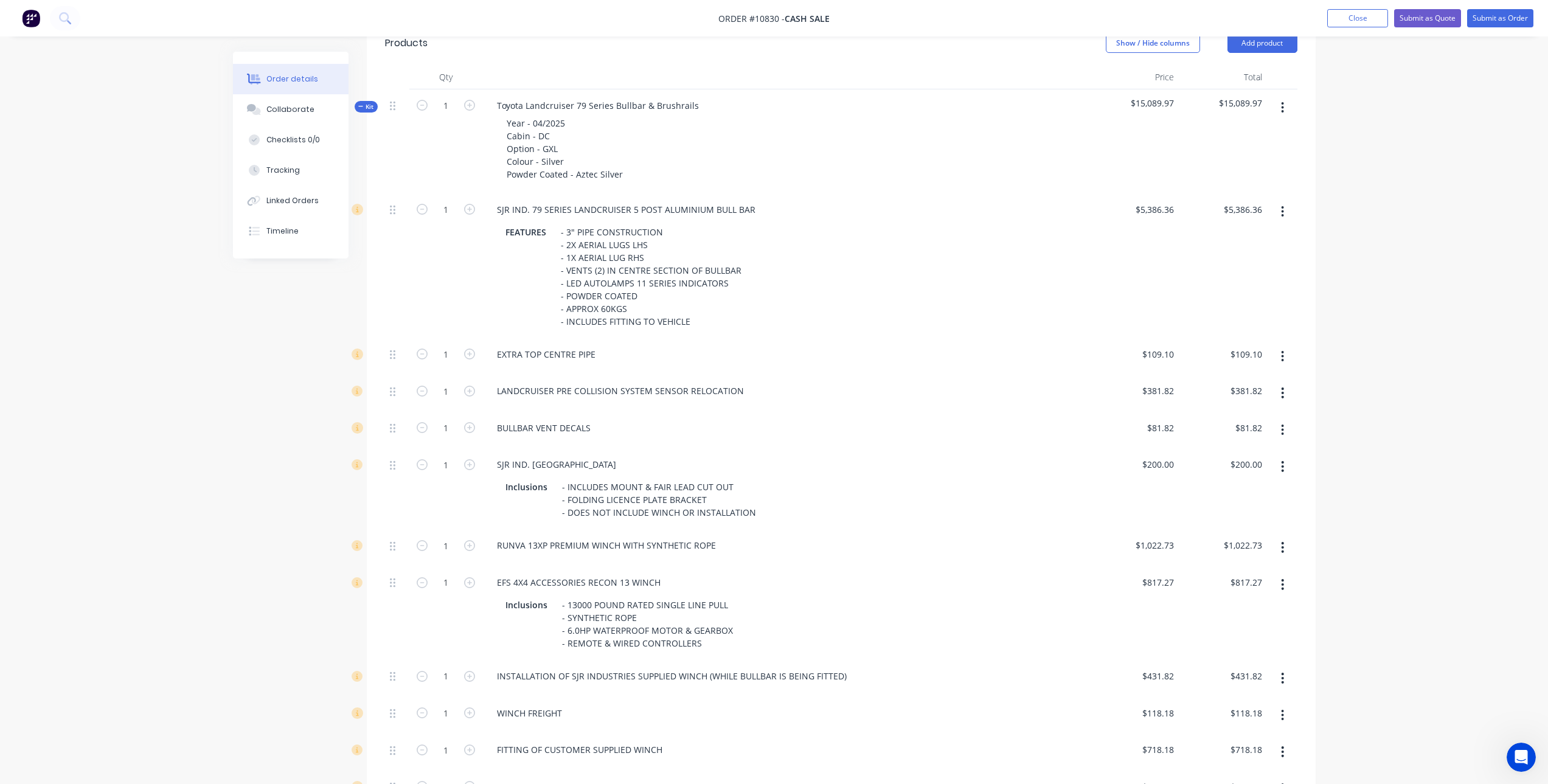
click at [1286, 419] on button "button" at bounding box center [1282, 430] width 28 height 22
click at [1223, 502] on div "Delete" at bounding box center [1240, 511] width 94 height 18
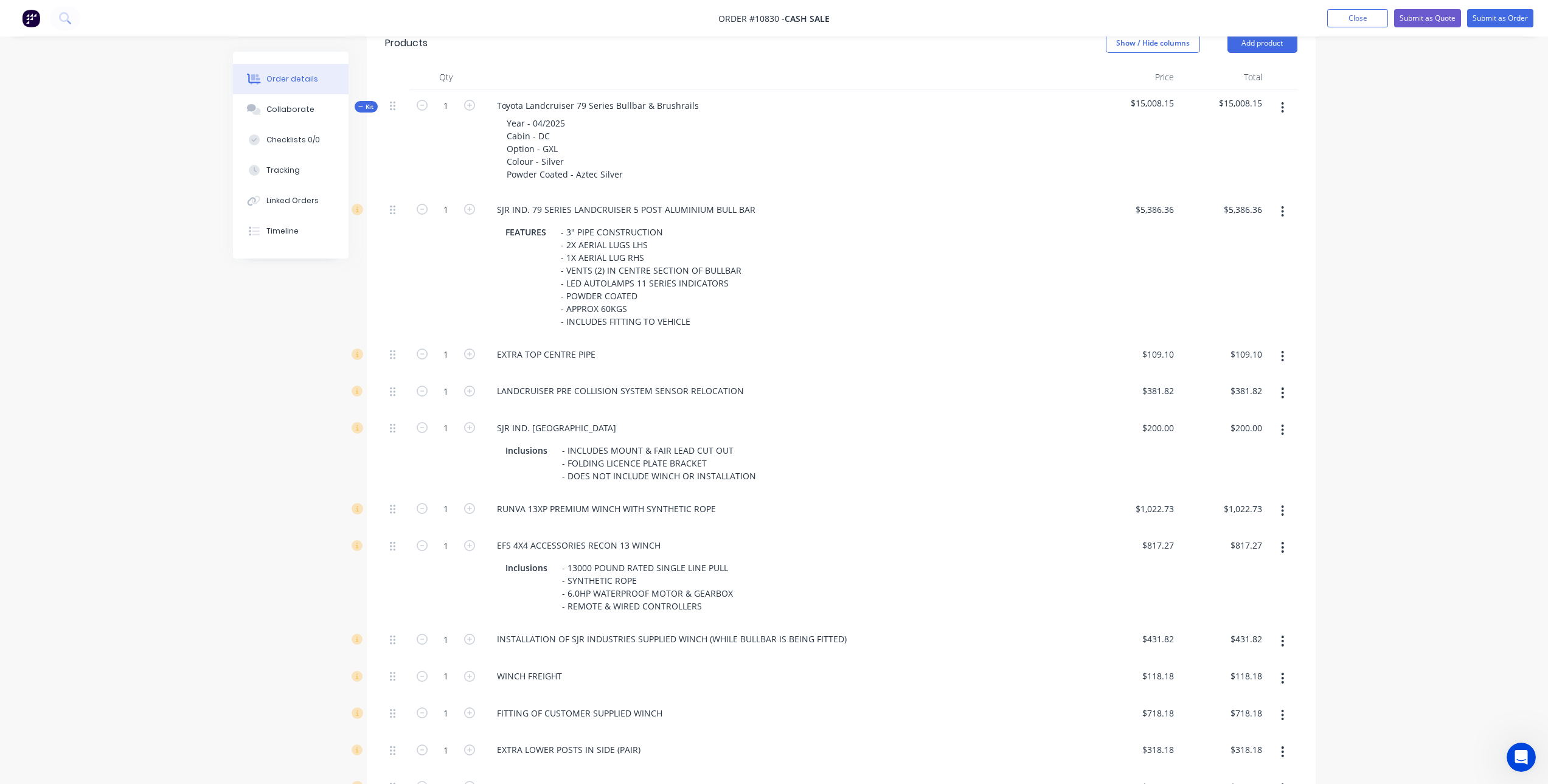
click at [1282, 542] on icon "button" at bounding box center [1283, 547] width 2 height 11
click at [1232, 619] on div "Delete" at bounding box center [1240, 628] width 94 height 18
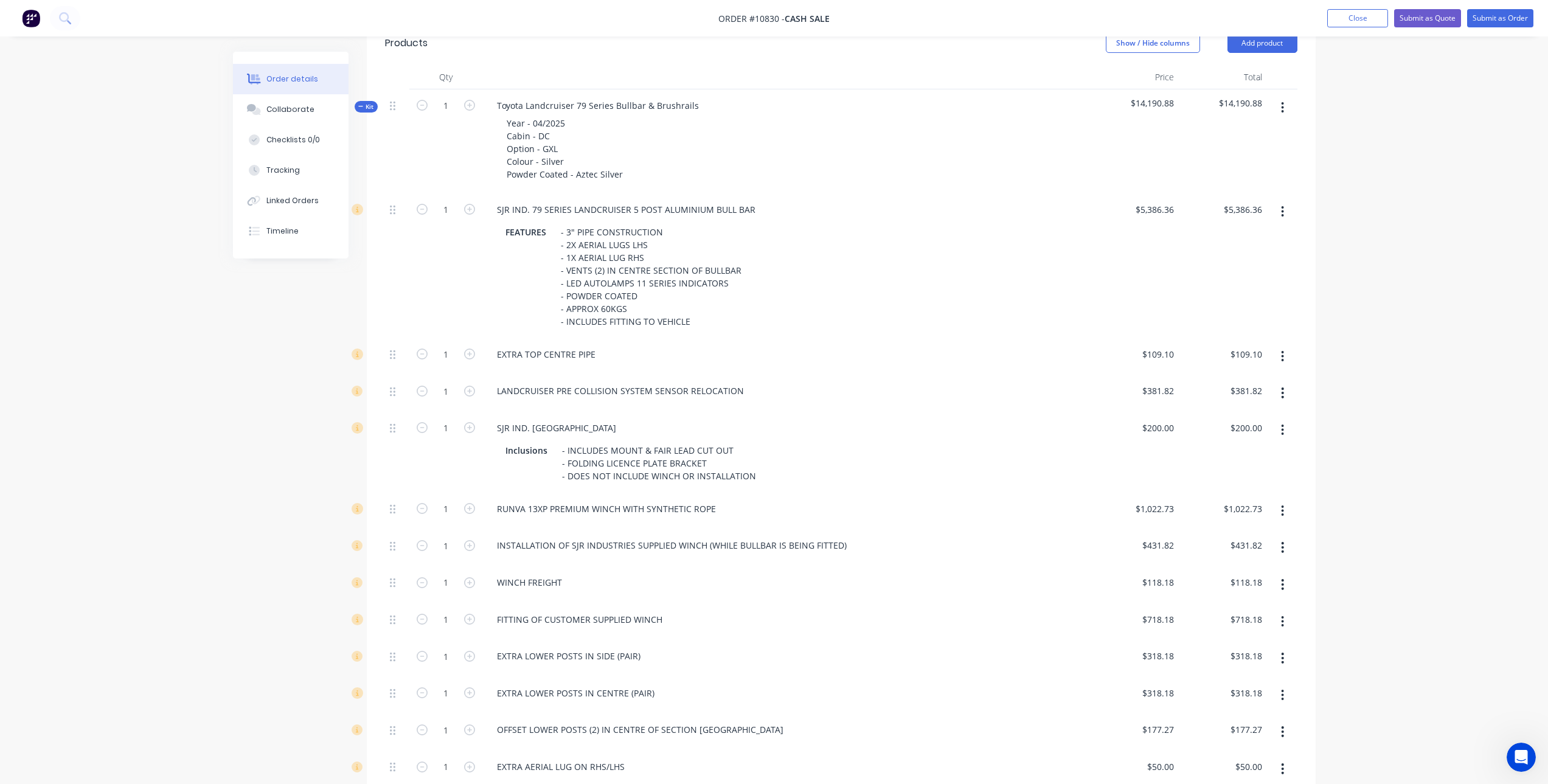
click at [1278, 573] on button "button" at bounding box center [1282, 584] width 28 height 22
click at [1243, 657] on div "Delete" at bounding box center [1240, 665] width 94 height 18
click at [1280, 573] on button "button" at bounding box center [1282, 584] width 28 height 22
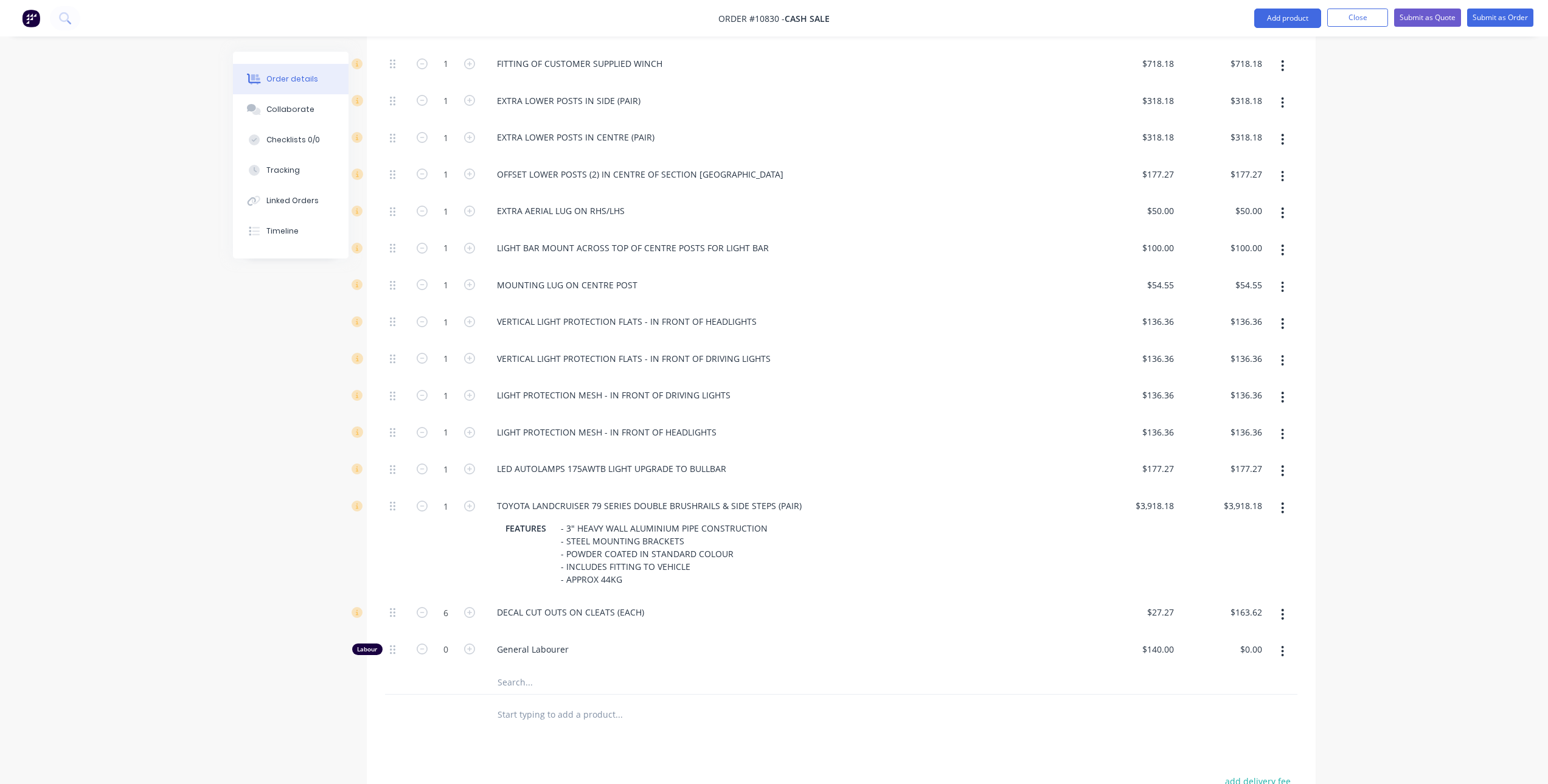
scroll to position [973, 0]
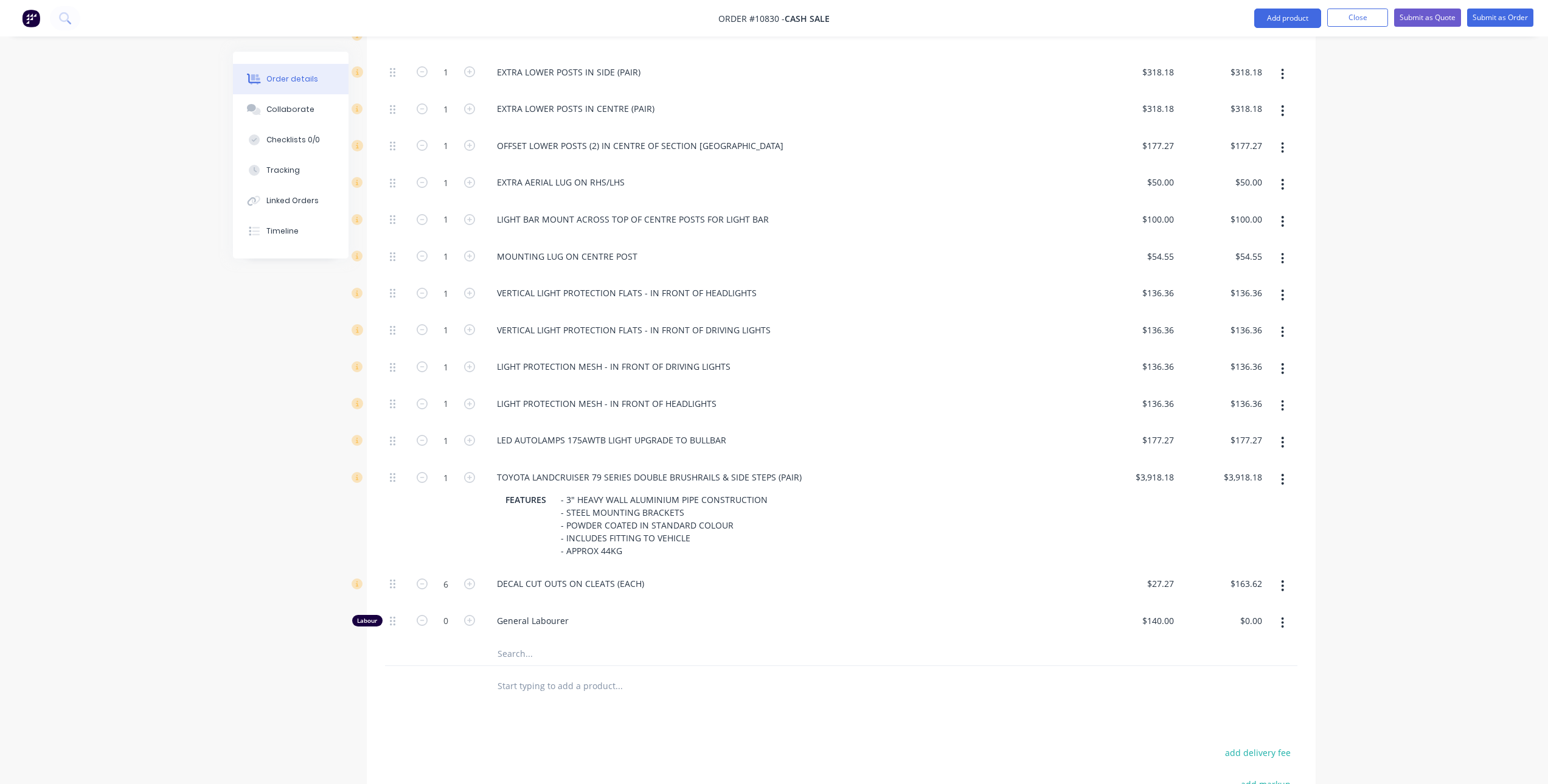
click at [1280, 612] on button "button" at bounding box center [1282, 622] width 28 height 22
click at [1244, 695] on div "Delete" at bounding box center [1240, 704] width 94 height 18
click at [559, 607] on input "text" at bounding box center [619, 616] width 243 height 24
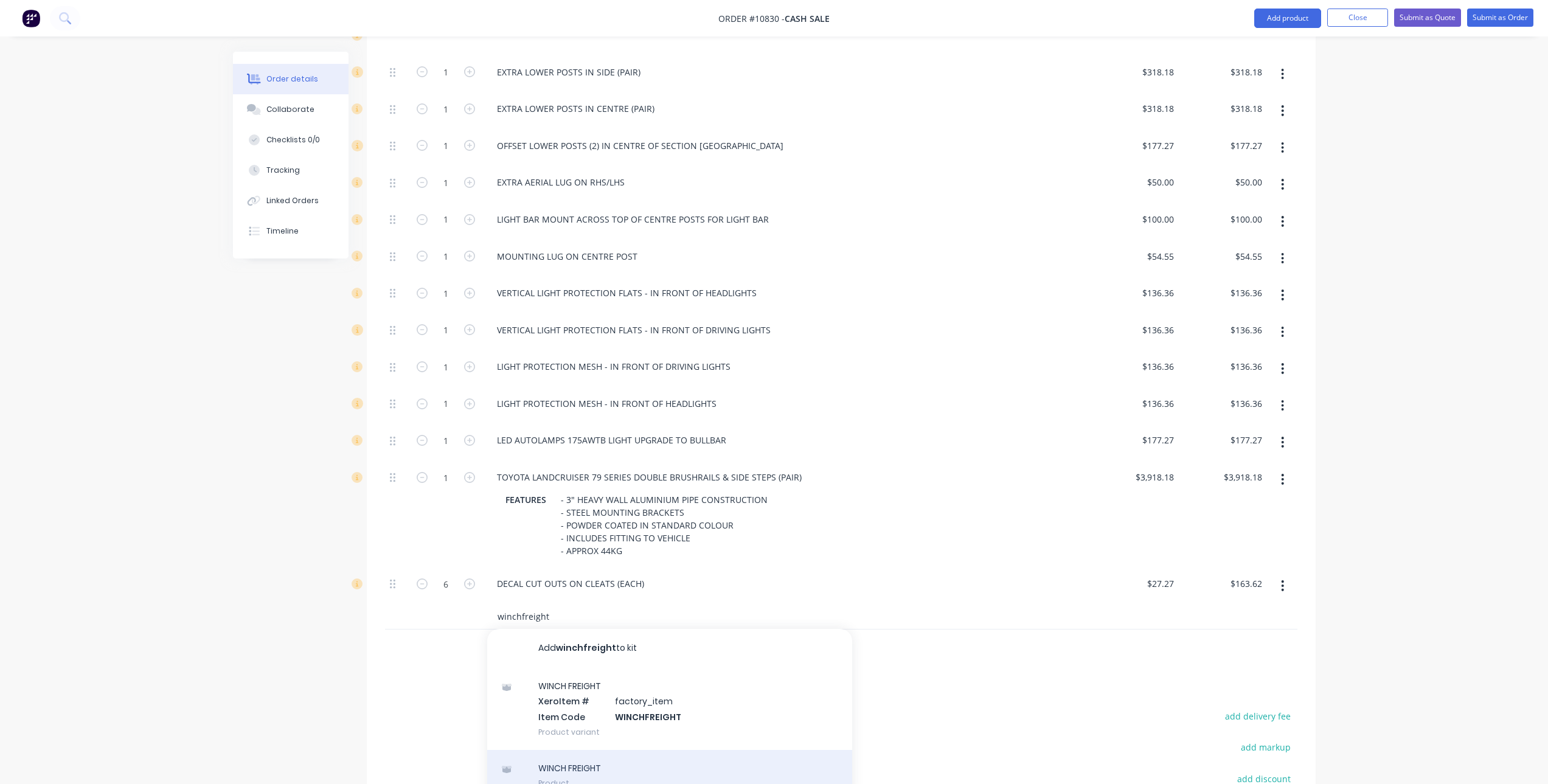
type input "winchfreight"
click at [603, 756] on div "WINCH FREIGHT Product" at bounding box center [670, 775] width 365 height 51
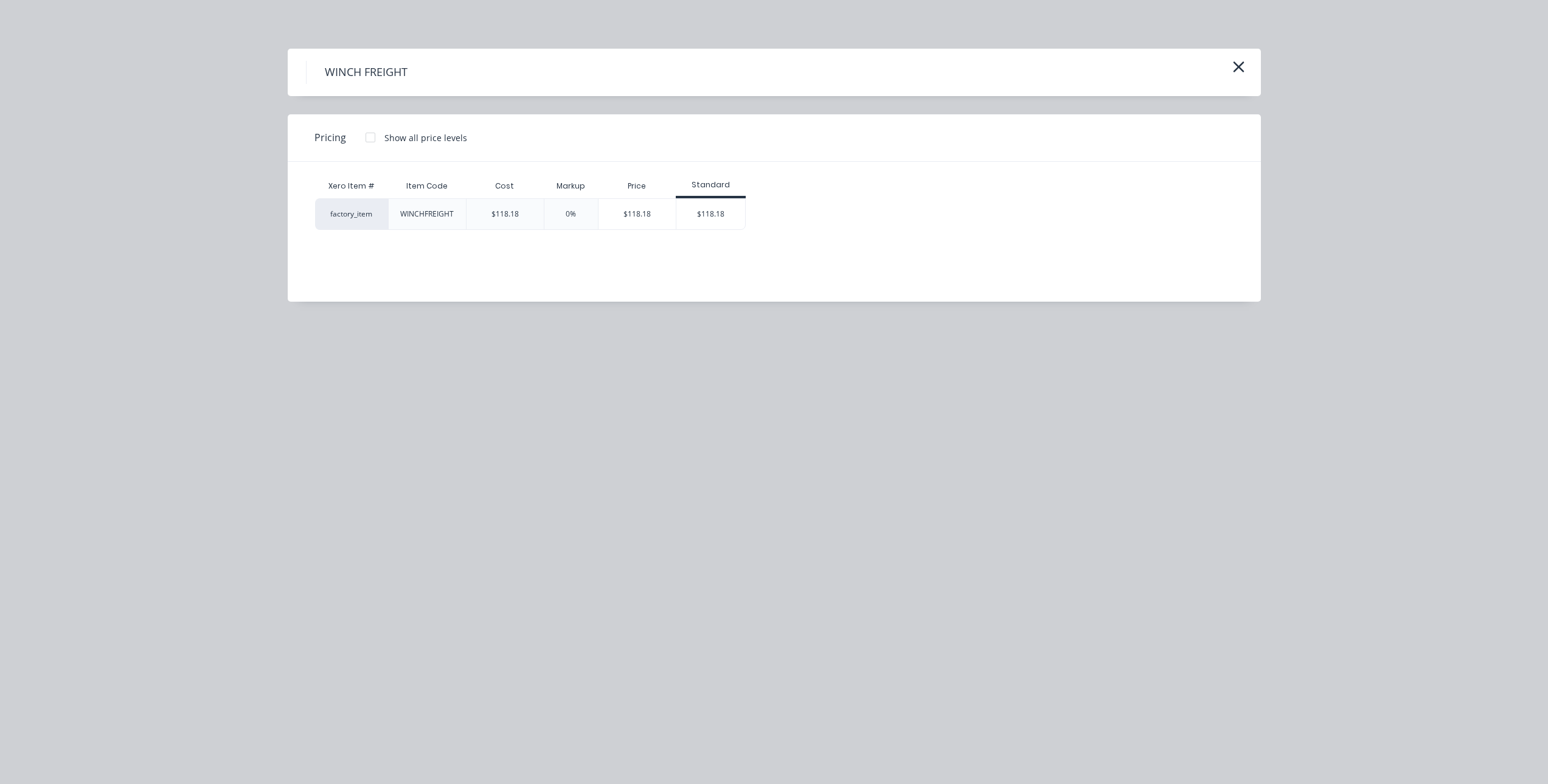
click at [745, 211] on div "$118.18" at bounding box center [710, 214] width 70 height 31
click at [716, 213] on div "$118.18" at bounding box center [711, 214] width 69 height 30
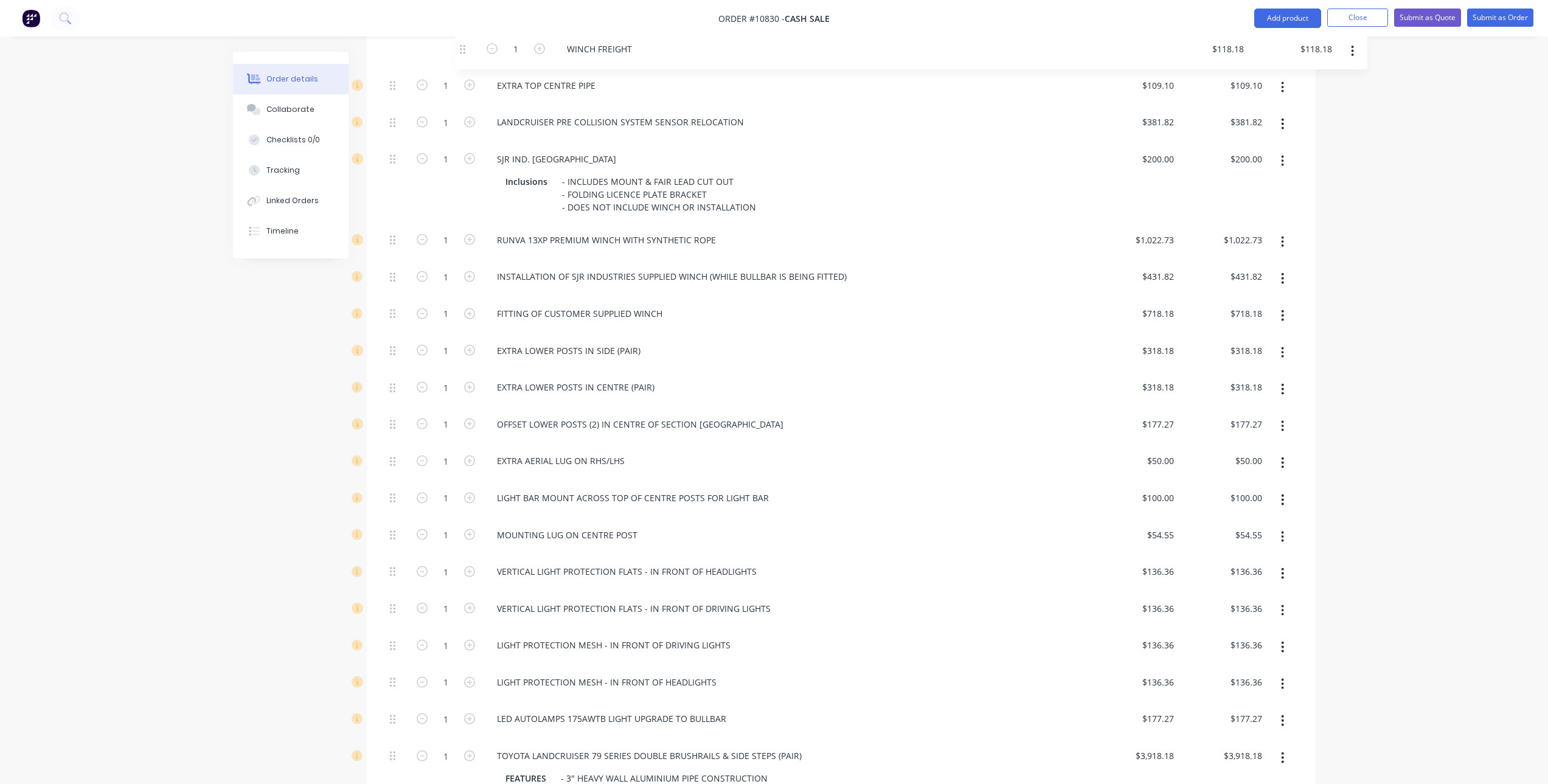
scroll to position [662, 0]
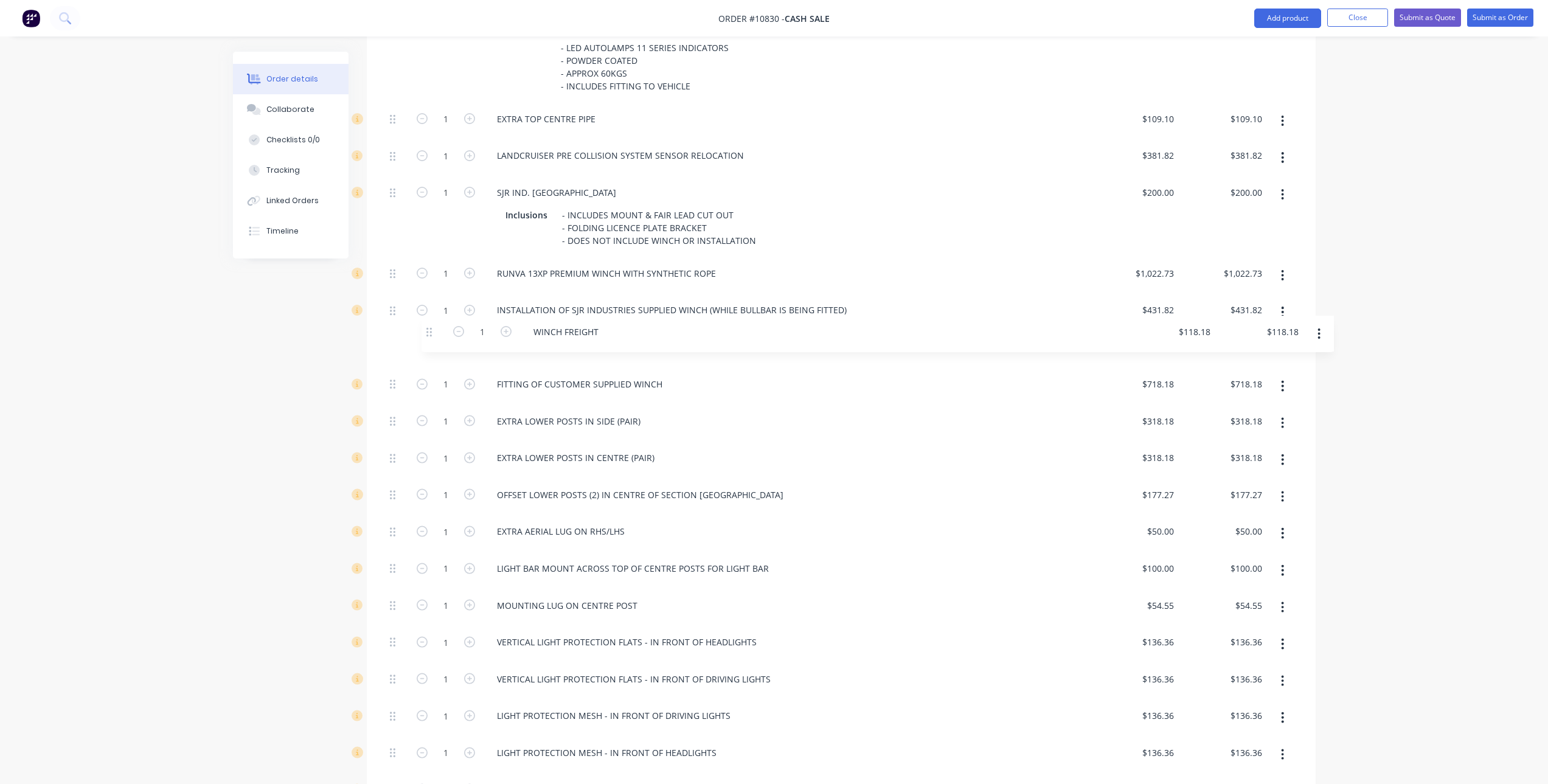
drag, startPoint x: 392, startPoint y: 605, endPoint x: 429, endPoint y: 321, distance: 286.4
click at [429, 321] on div "1 SJR IND. 79 SERIES LANDCRUISER 5 POST ALUMINIUM BULL BAR FEATURES - 3" PIPE C…" at bounding box center [841, 456] width 913 height 996
click at [1278, 375] on button "button" at bounding box center [1282, 386] width 28 height 22
click at [1230, 458] on div "Delete" at bounding box center [1240, 466] width 94 height 18
click at [1282, 416] on icon "button" at bounding box center [1282, 422] width 3 height 14
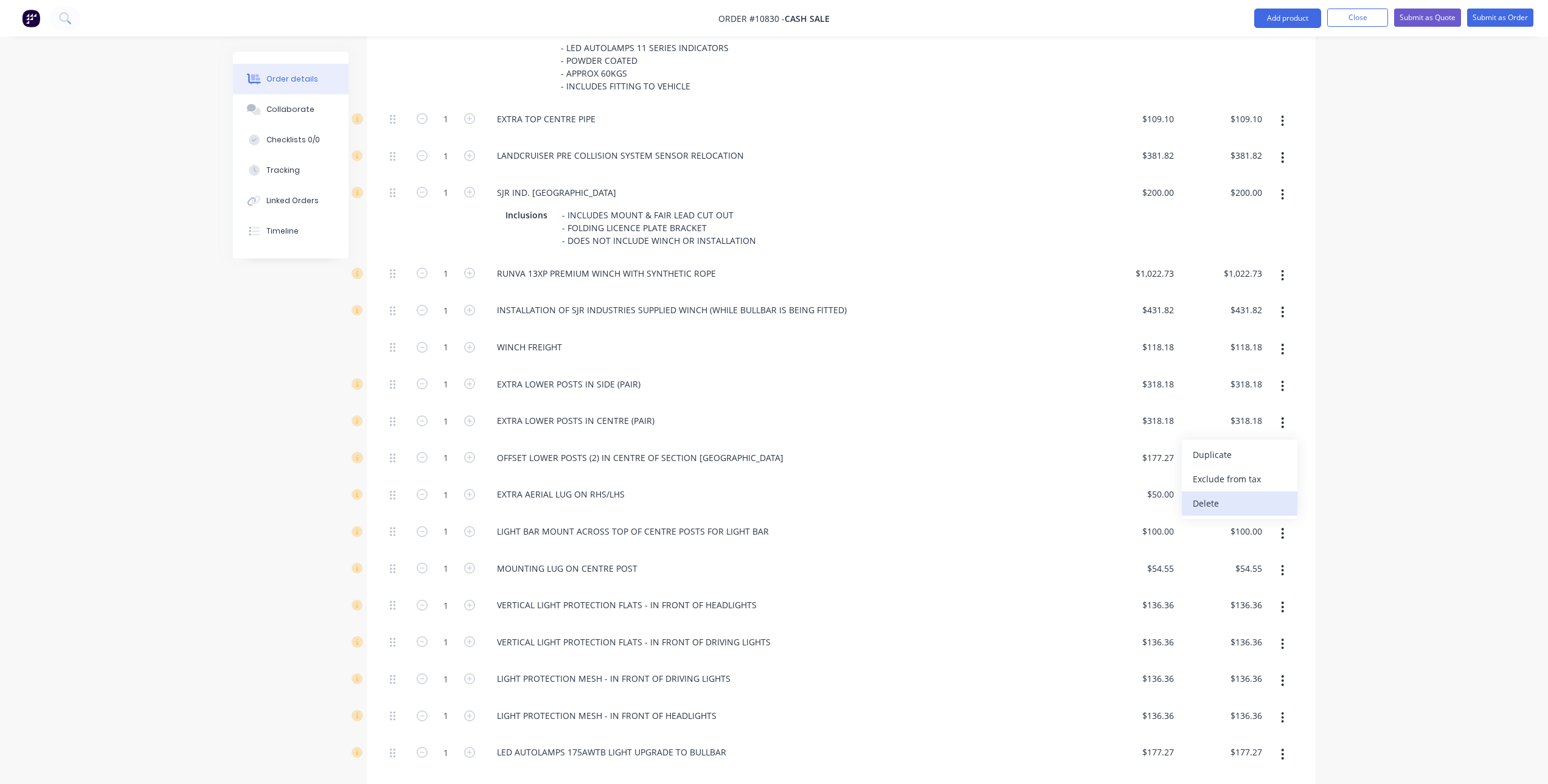
click at [1250, 495] on div "Delete" at bounding box center [1240, 504] width 94 height 18
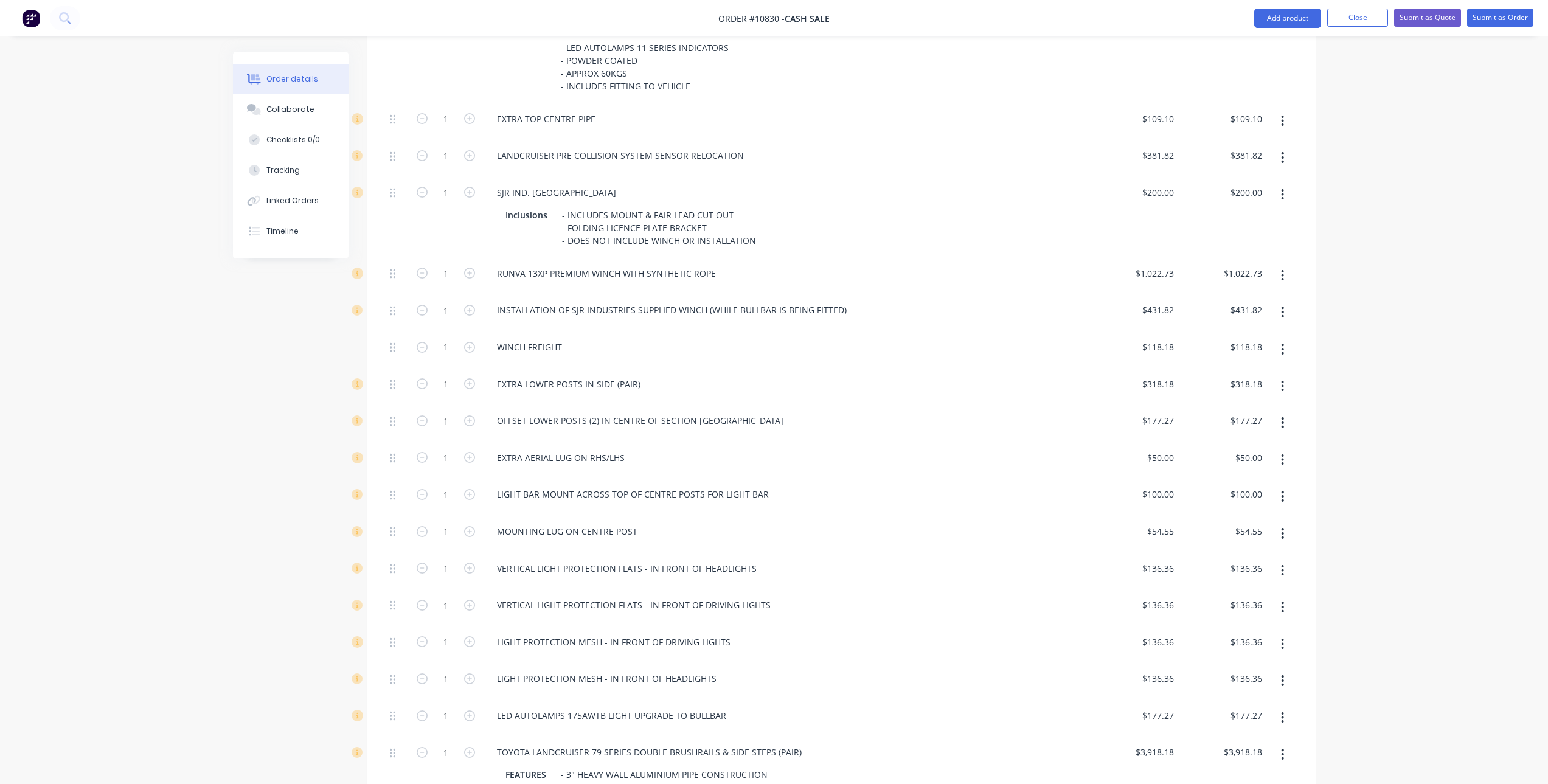
click at [1286, 449] on button "button" at bounding box center [1282, 460] width 28 height 22
click at [1220, 531] on div "Delete" at bounding box center [1240, 540] width 94 height 18
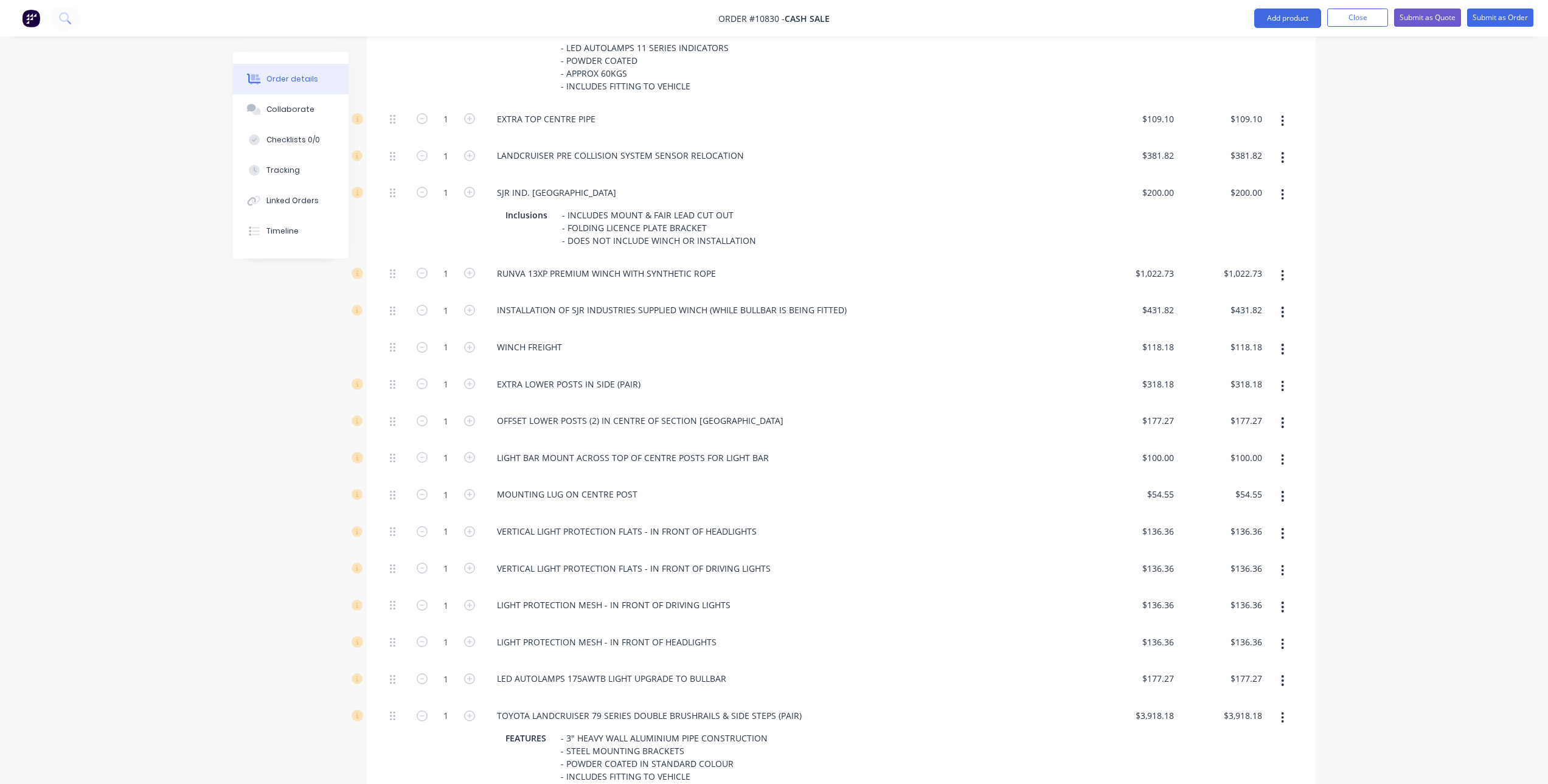
click at [1285, 485] on button "button" at bounding box center [1282, 496] width 28 height 22
click at [1247, 568] on div "Delete" at bounding box center [1240, 577] width 94 height 18
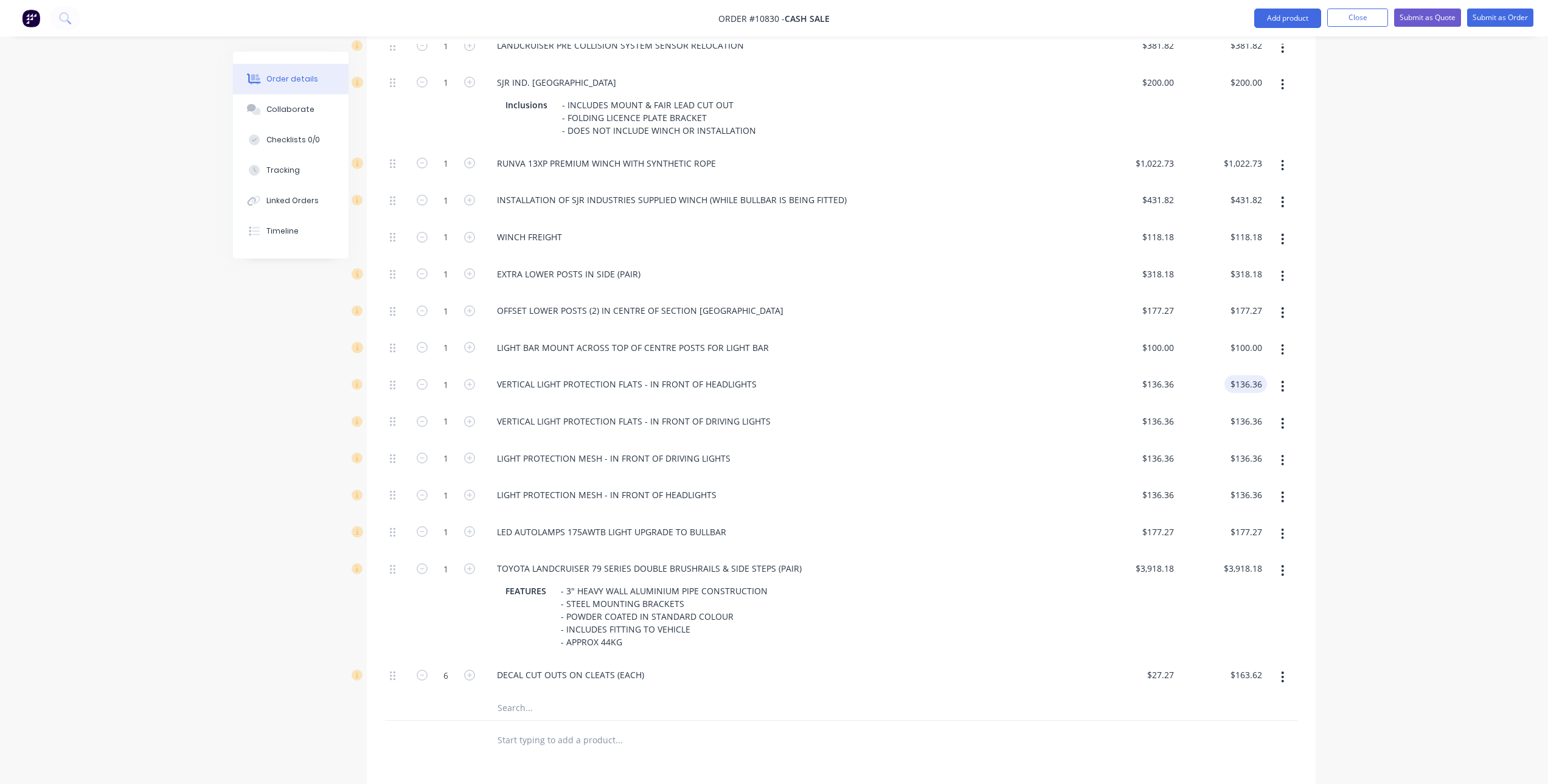
scroll to position [783, 0]
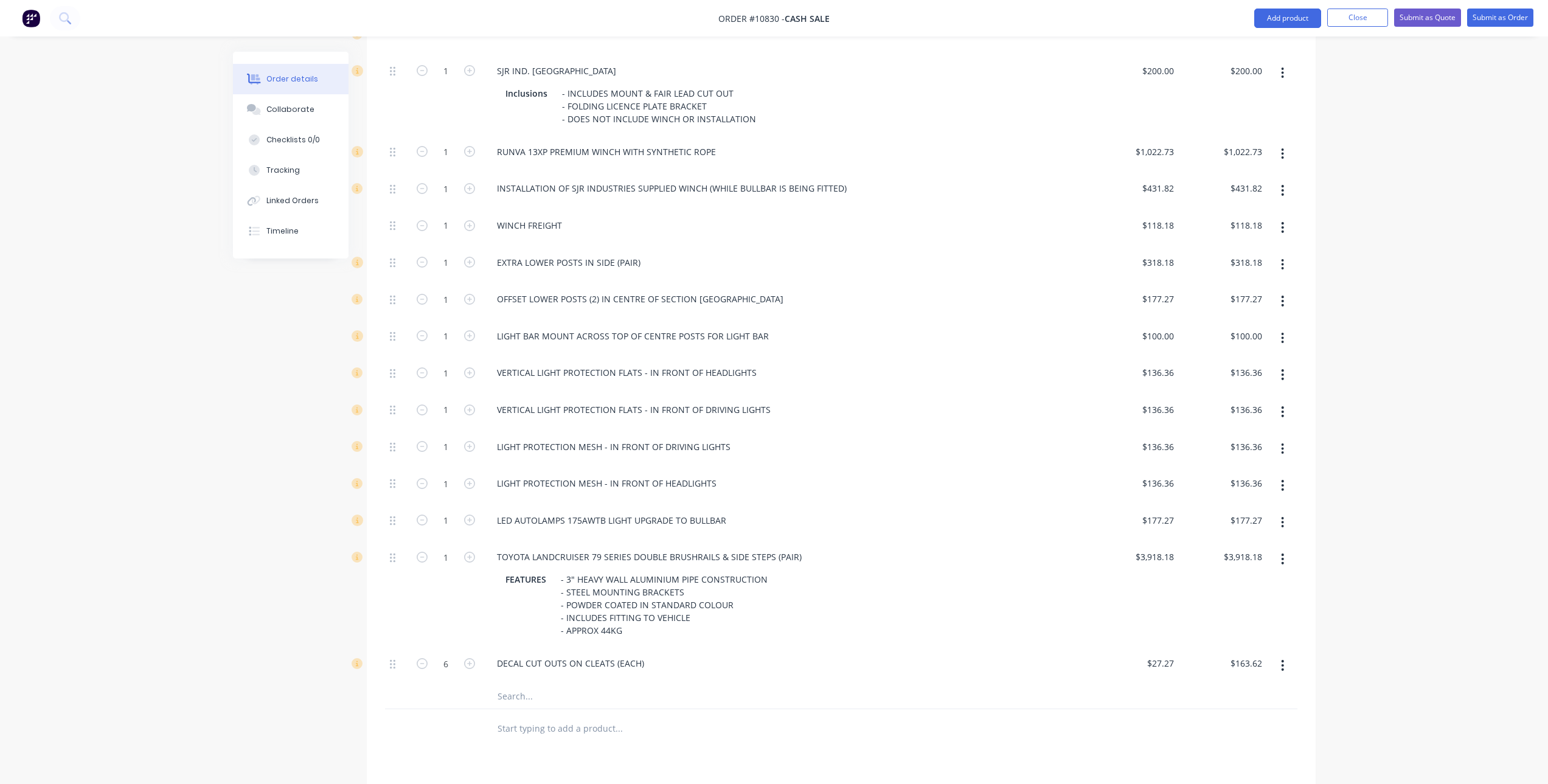
click at [1283, 443] on icon "button" at bounding box center [1283, 448] width 2 height 11
click at [1226, 520] on div "Delete" at bounding box center [1240, 529] width 94 height 18
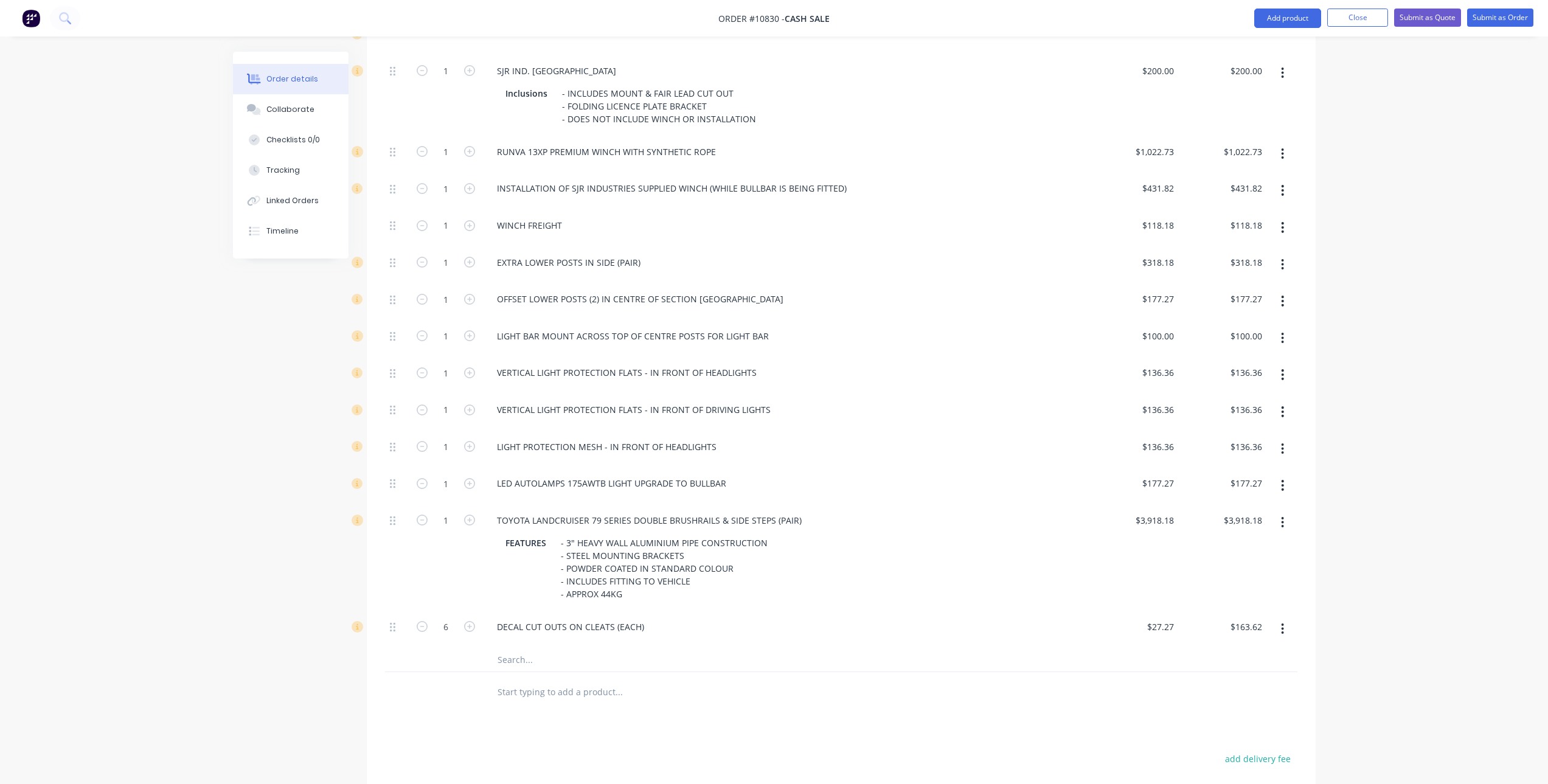
click at [1284, 442] on icon "button" at bounding box center [1282, 449] width 3 height 14
click at [1241, 520] on div "Delete" at bounding box center [1240, 529] width 94 height 18
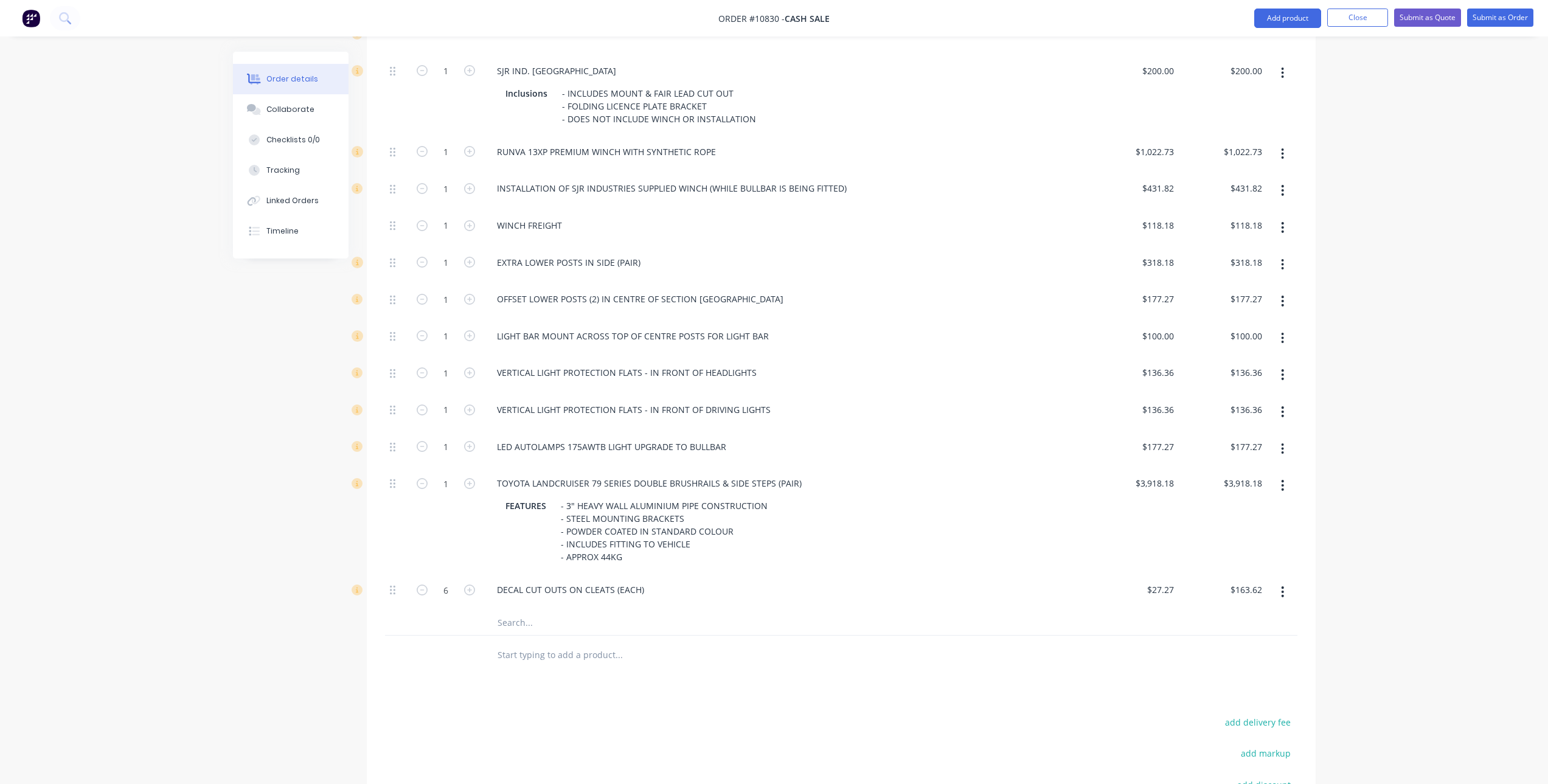
click at [1285, 438] on button "button" at bounding box center [1282, 449] width 28 height 22
click at [1239, 520] on div "Delete" at bounding box center [1240, 529] width 94 height 18
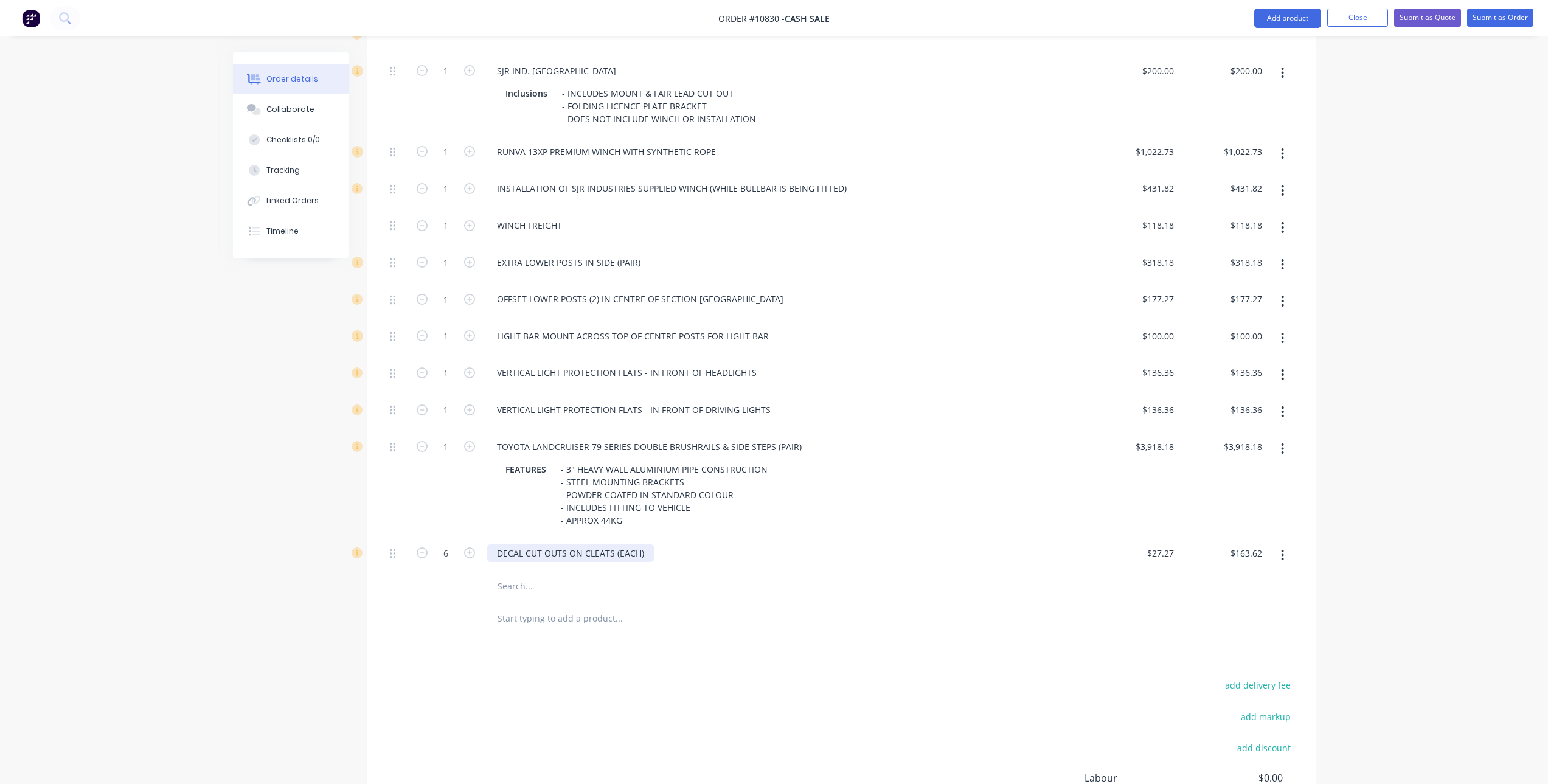
click at [646, 544] on div "DECAL CUT OUTS ON CLEATS (EACH)" at bounding box center [571, 553] width 167 height 18
click at [500, 544] on div "DECAL CUT OUTS ON CLEATS (EACH)" at bounding box center [571, 553] width 167 height 18
click at [499, 544] on div "DECAL CUT OUTS ON CLEATS (EACH)" at bounding box center [571, 553] width 167 height 18
click at [681, 544] on div "CUSTOM DECAL CUT OUTS ON CLEATS (EACH)" at bounding box center [589, 553] width 205 height 18
click at [745, 643] on div "Products Show / Hide columns Add product Qty Price Total Kit 1 Toyota Landcruis…" at bounding box center [841, 283] width 949 height 1240
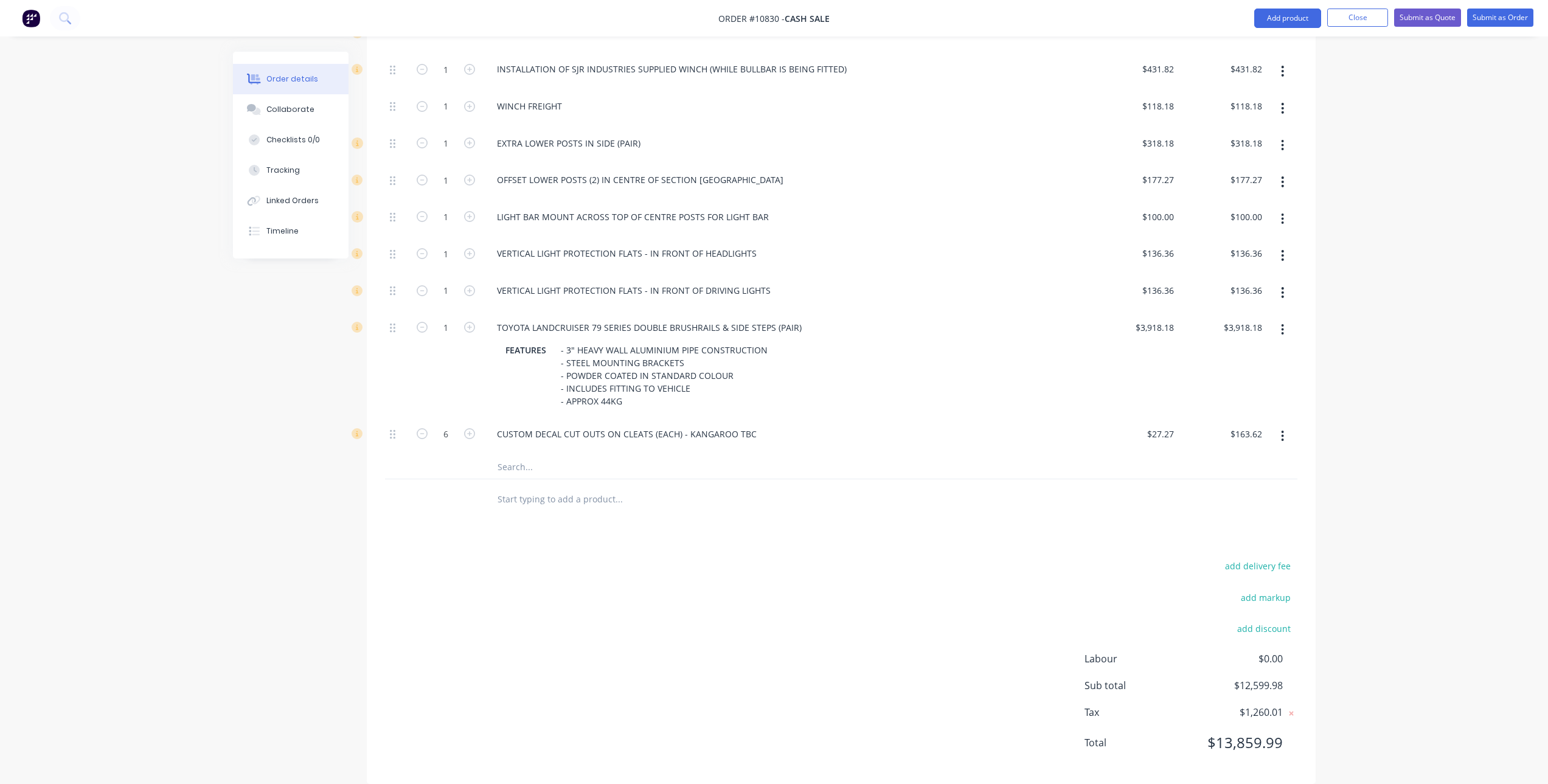
scroll to position [904, 0]
click at [1165, 424] on input "27.27" at bounding box center [1163, 433] width 33 height 18
type input "$40.00"
type input "$240.00"
click at [1046, 599] on div "add delivery fee add markup add discount Labour $0.00 Sub total $12,599.98 Tax …" at bounding box center [841, 661] width 913 height 208
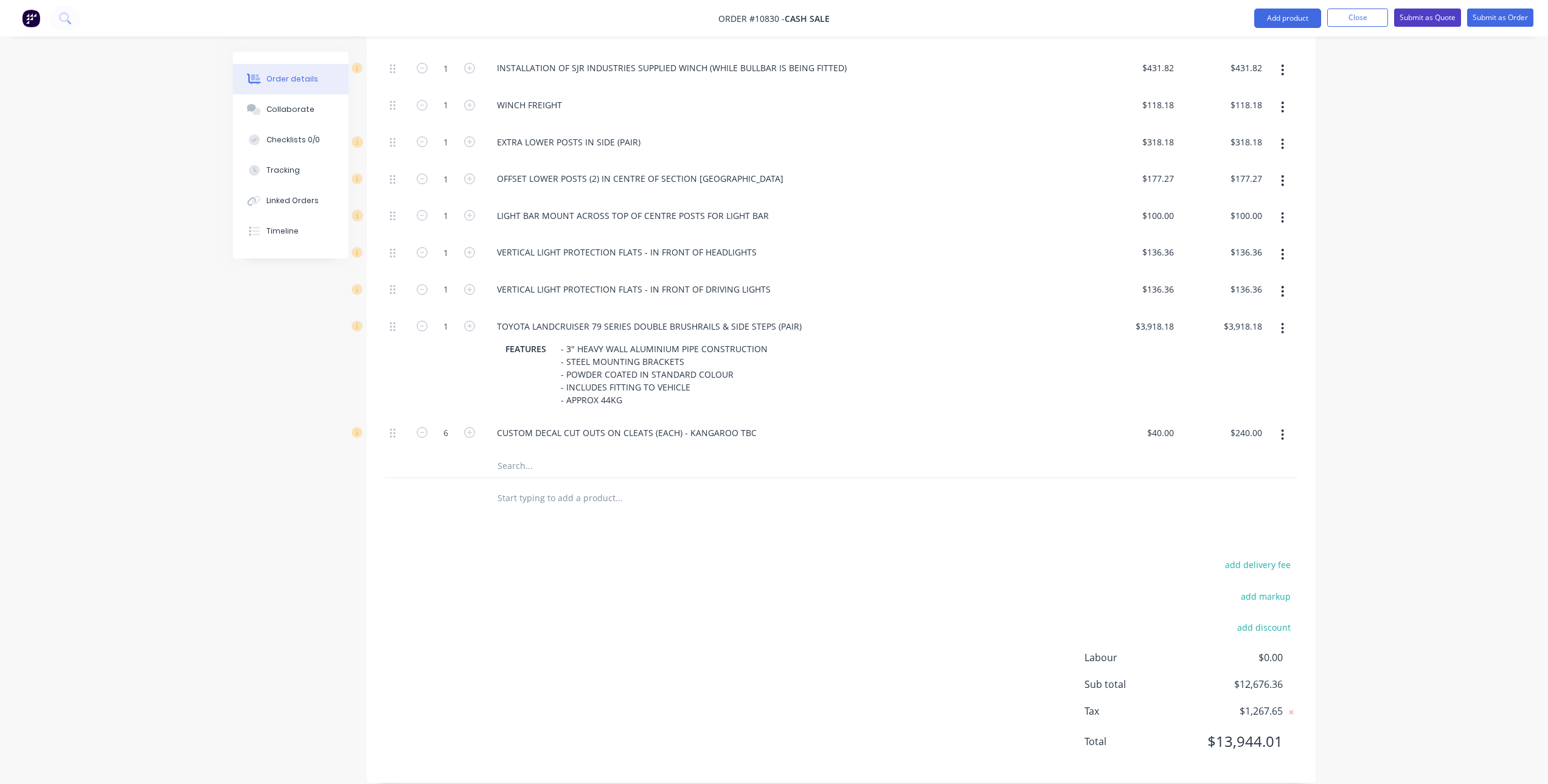
click at [1433, 19] on button "Submit as Quote" at bounding box center [1427, 18] width 67 height 19
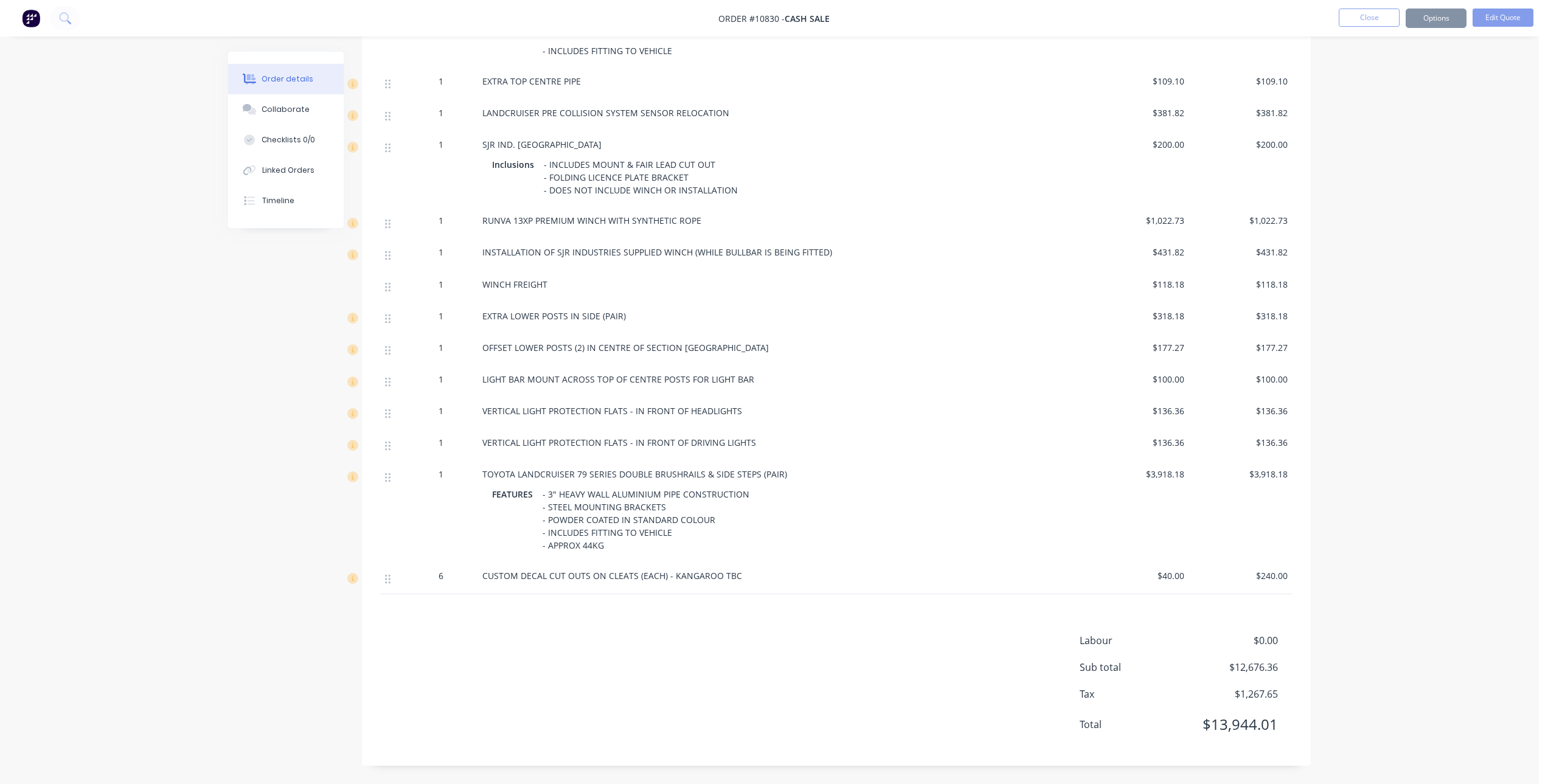
scroll to position [0, 0]
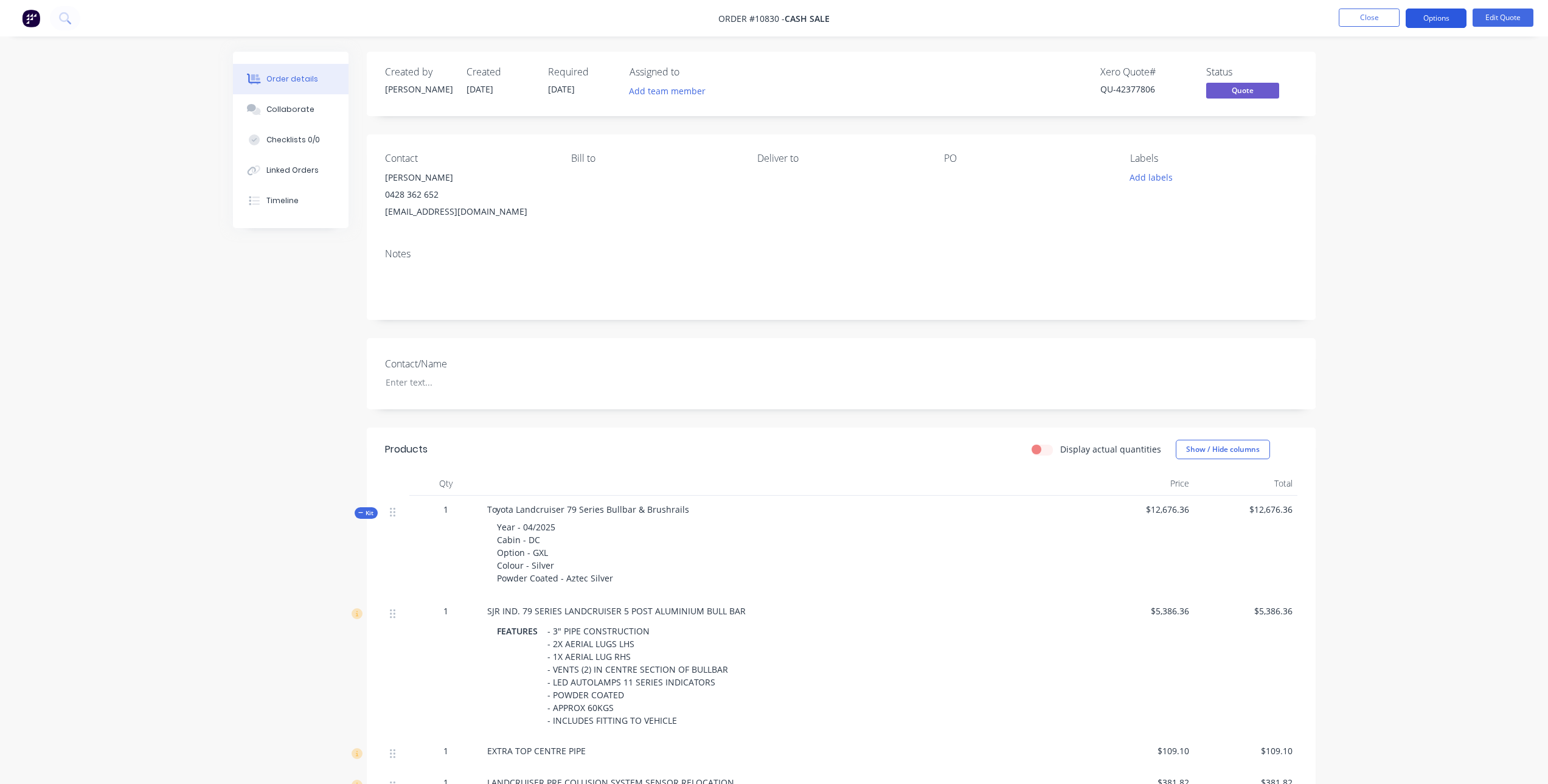
click at [1423, 13] on button "Options" at bounding box center [1436, 19] width 61 height 20
click at [1384, 74] on div "Quote" at bounding box center [1400, 74] width 112 height 18
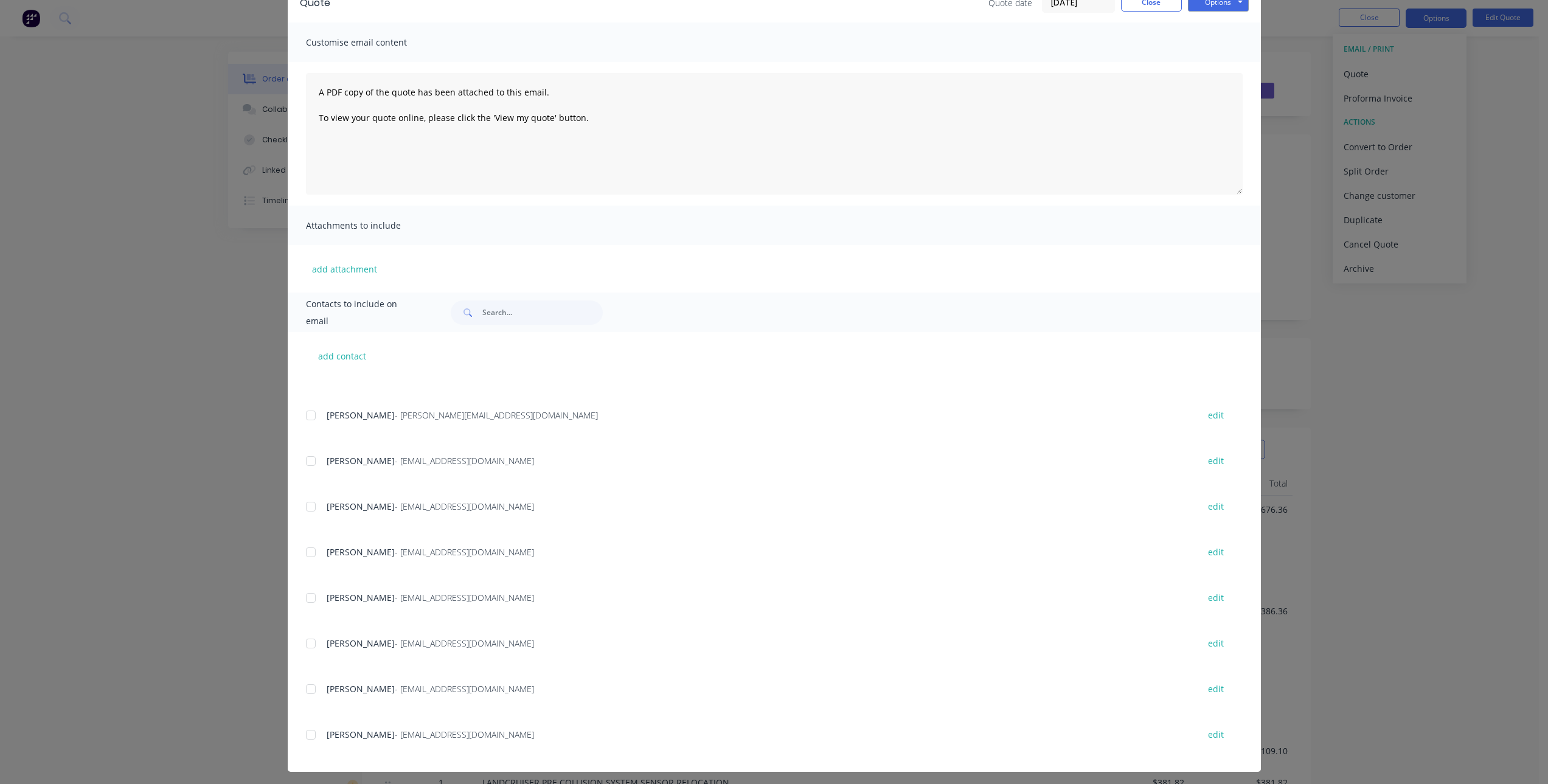
scroll to position [71, 0]
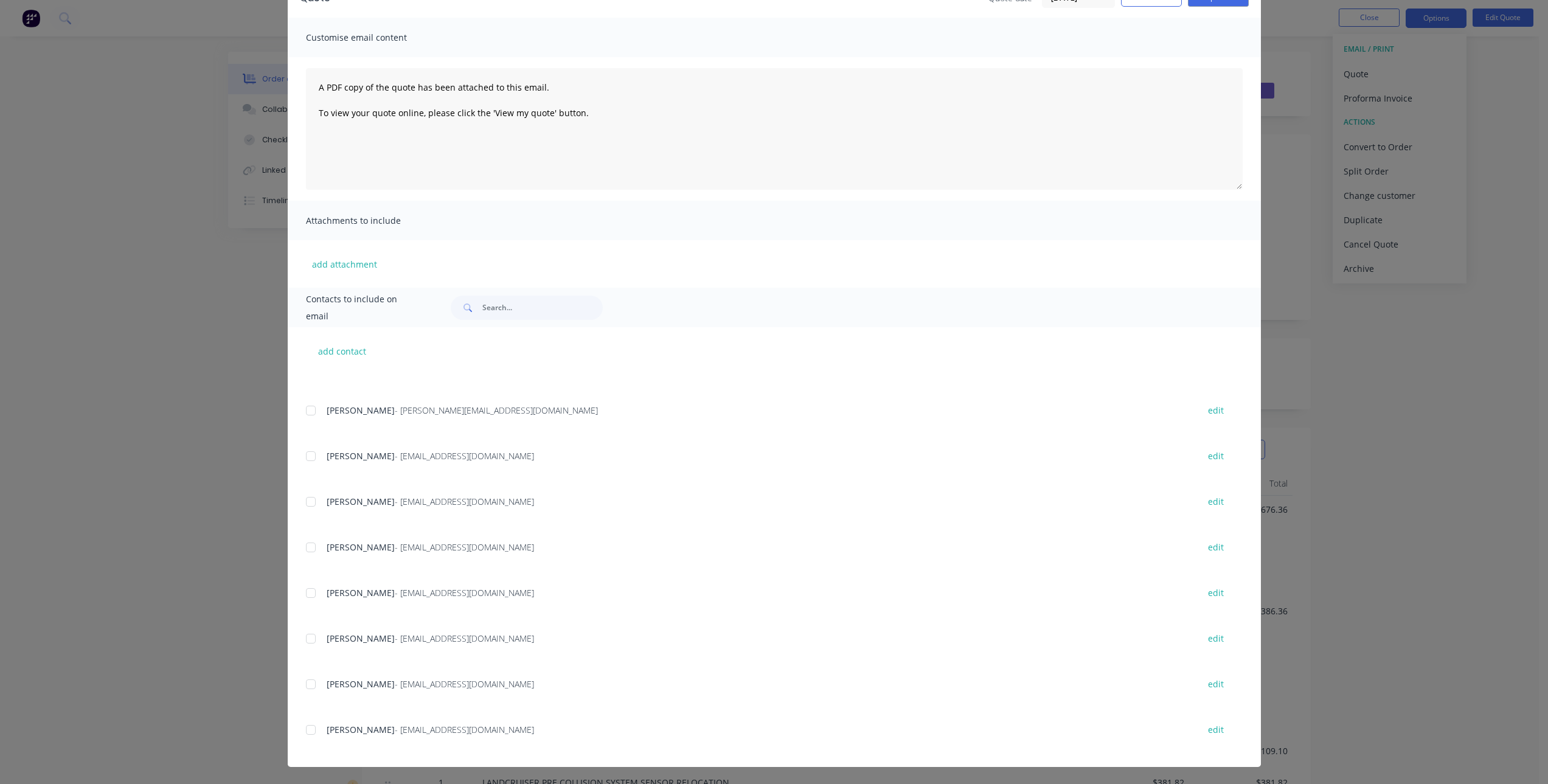
click at [306, 726] on div at bounding box center [311, 729] width 25 height 24
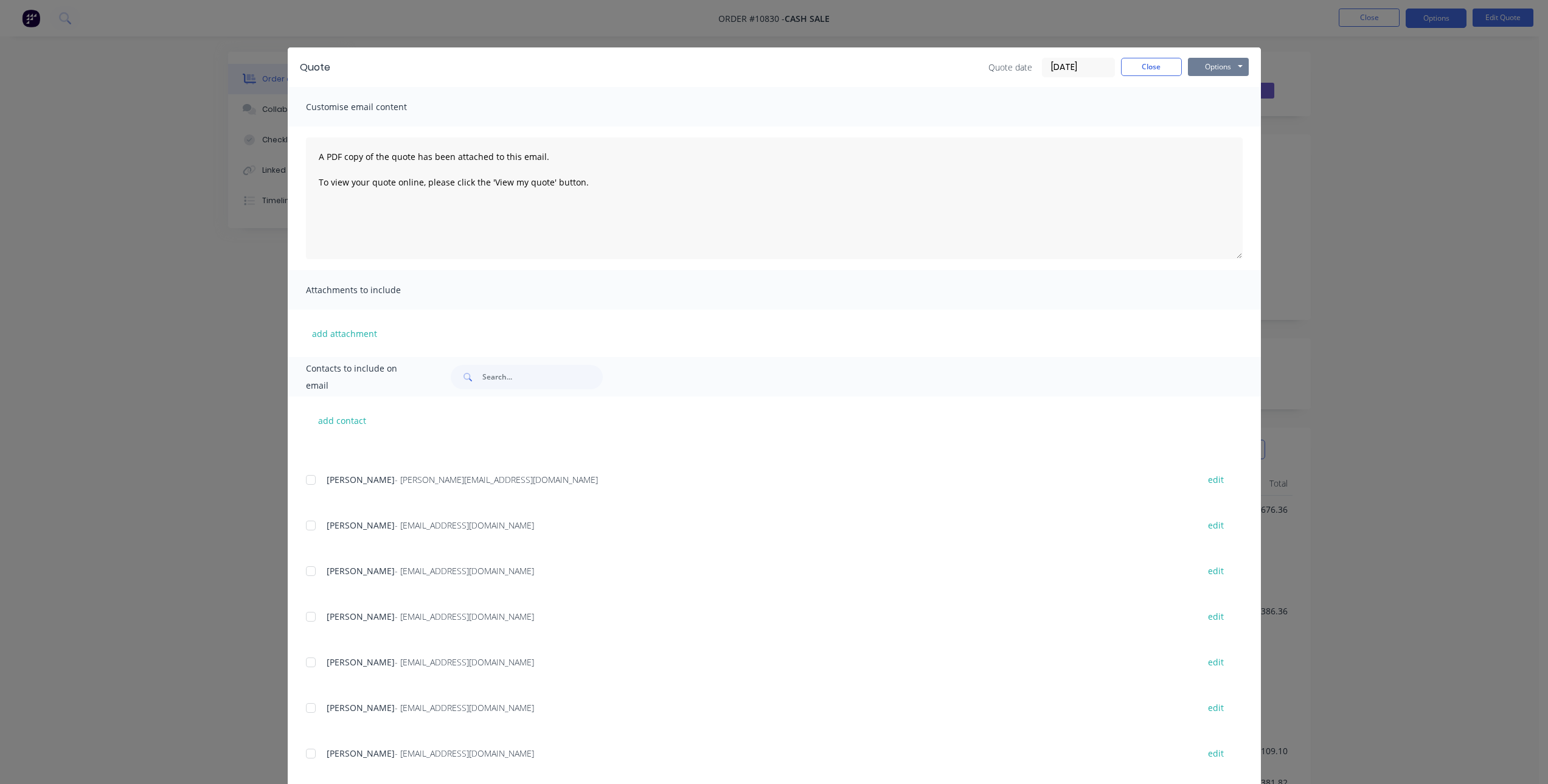
scroll to position [0, 0]
click at [1218, 70] on button "Options" at bounding box center [1219, 68] width 61 height 19
click at [1219, 128] on button "Email" at bounding box center [1226, 129] width 77 height 20
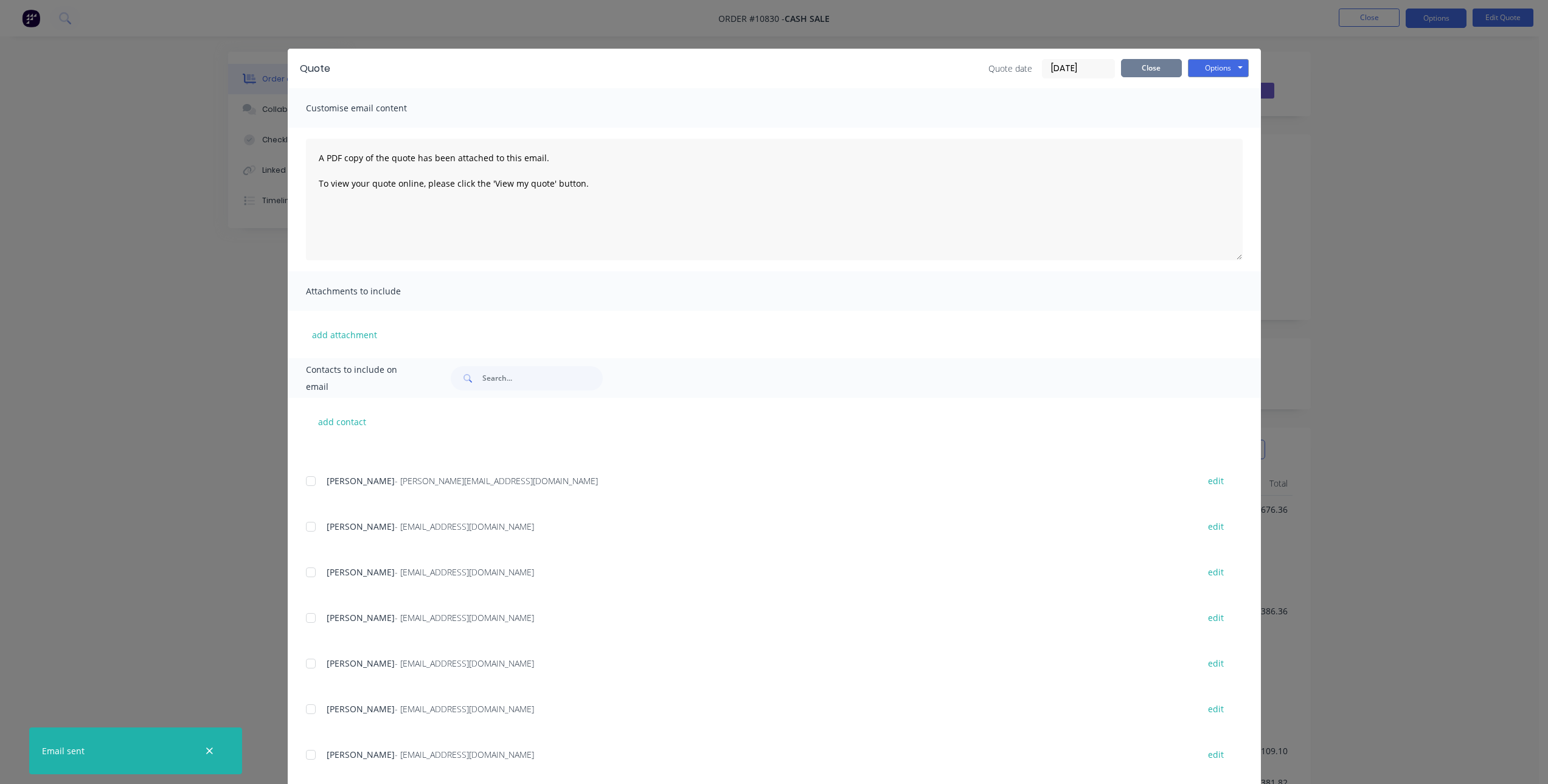
click at [1156, 67] on button "Close" at bounding box center [1152, 68] width 61 height 19
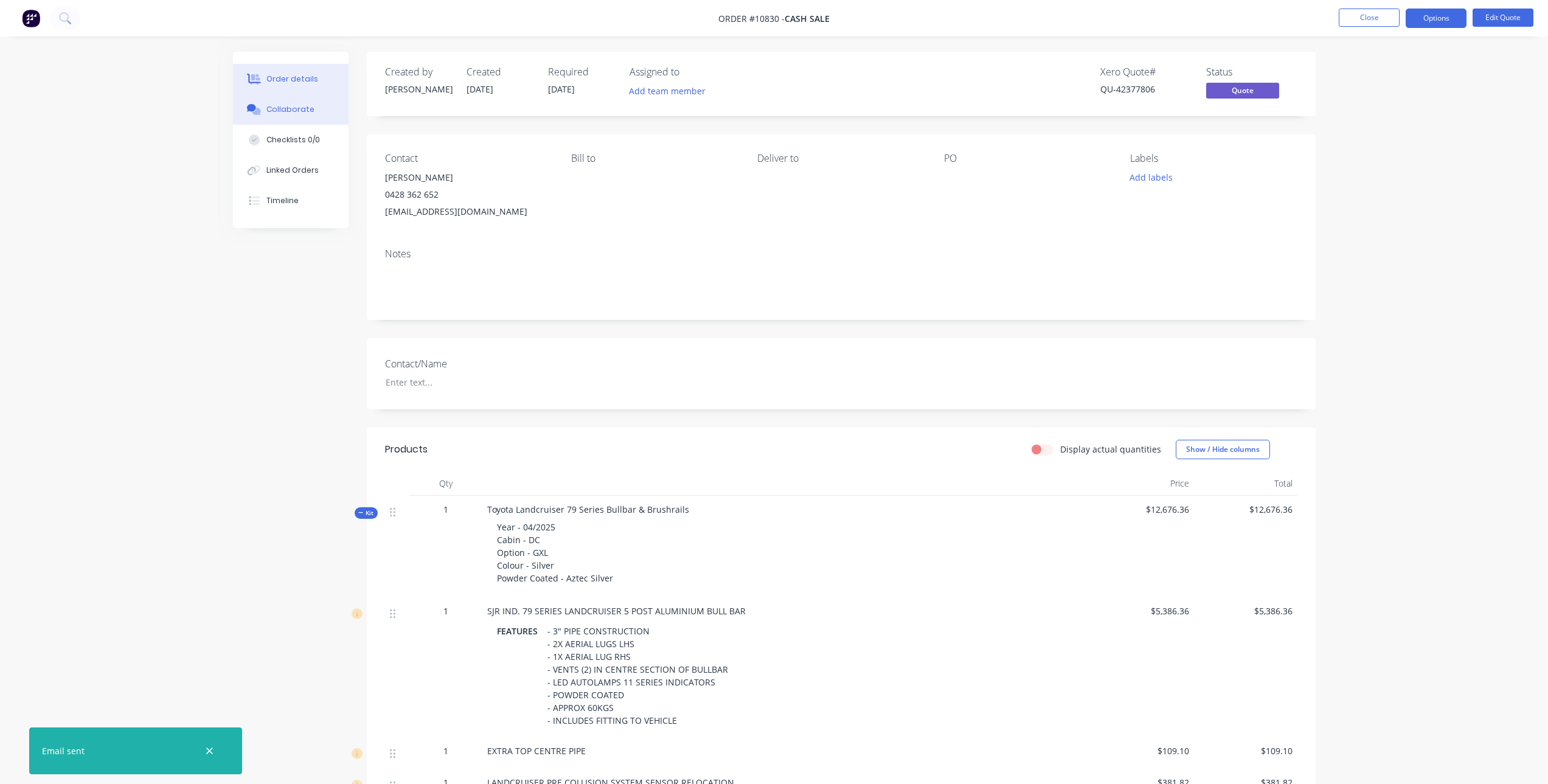
click at [297, 110] on div "Collaborate" at bounding box center [290, 109] width 48 height 11
